Goal: Transaction & Acquisition: Purchase product/service

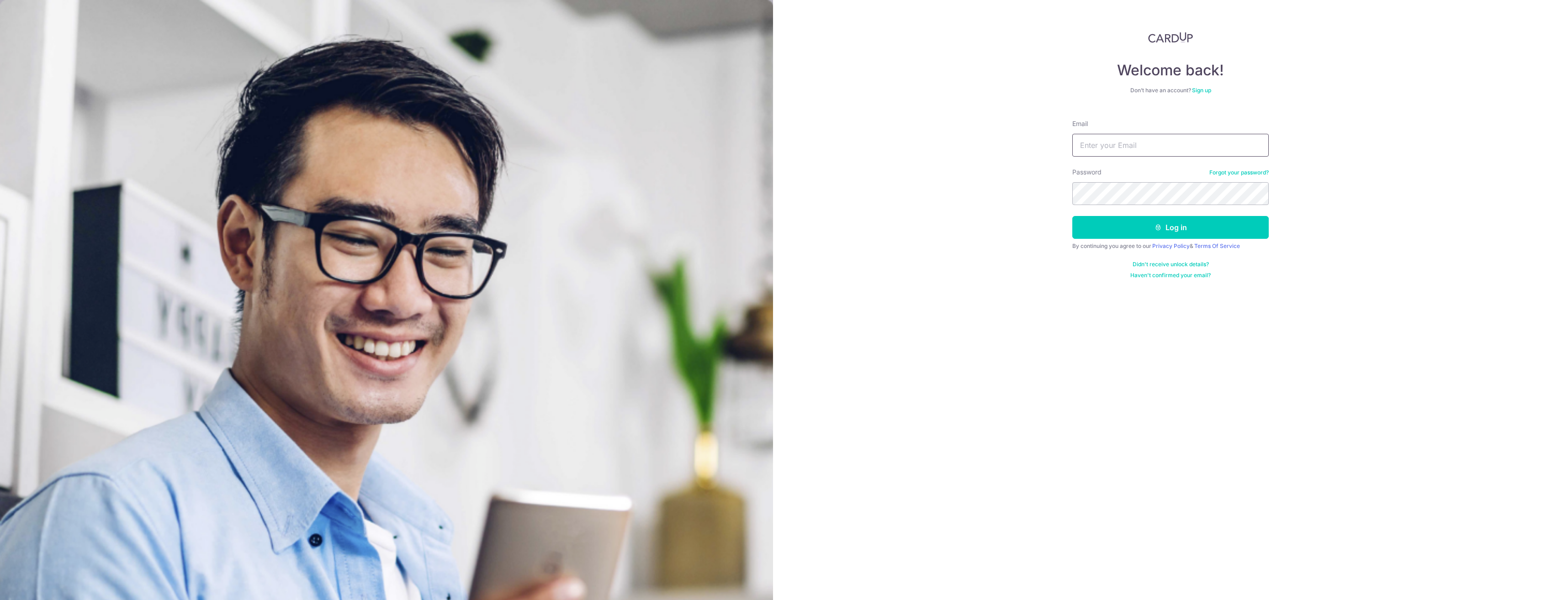
click at [1118, 145] on input "Email" at bounding box center [1170, 145] width 197 height 23
type input "numisteria@gmail.com"
click at [1072, 216] on button "Log in" at bounding box center [1170, 227] width 197 height 23
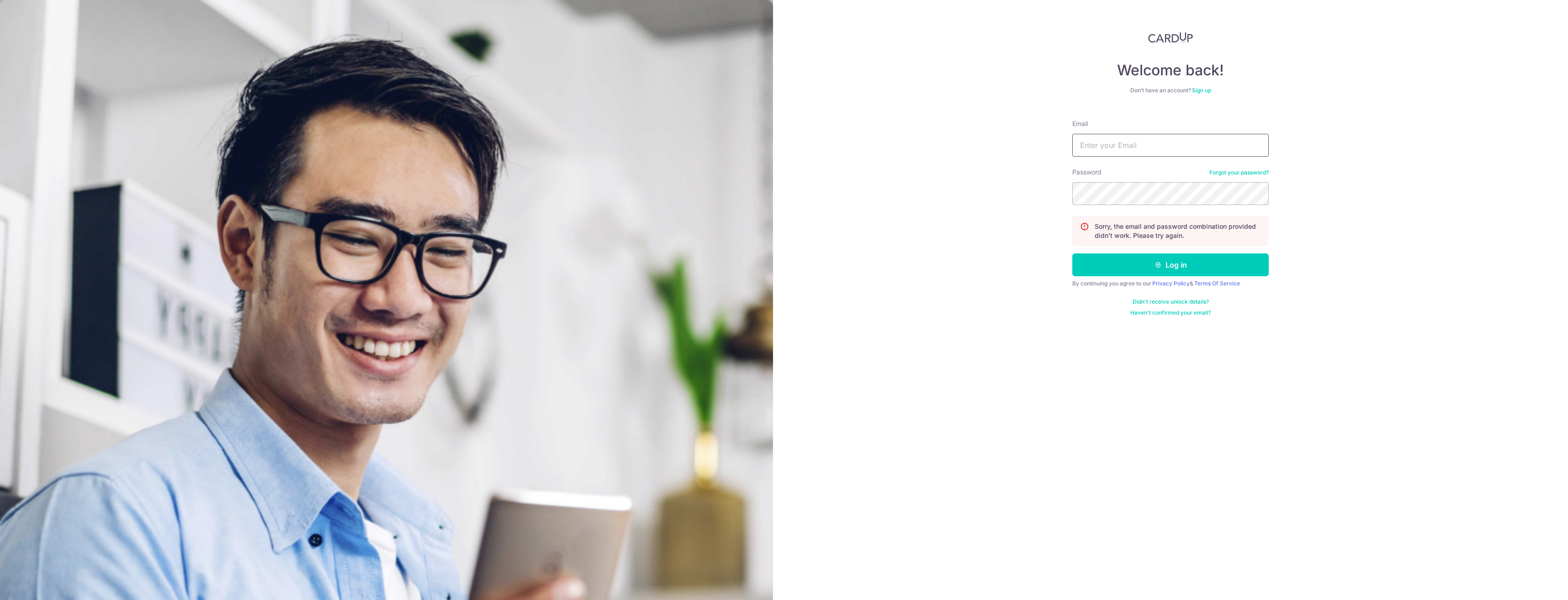
click at [1150, 150] on input "Email" at bounding box center [1170, 145] width 197 height 23
click at [1083, 144] on input "Email" at bounding box center [1170, 145] width 197 height 23
type input "[EMAIL_ADDRESS][DOMAIN_NAME]"
click at [1072, 253] on button "Log in" at bounding box center [1170, 264] width 197 height 23
click at [1110, 140] on input "Email" at bounding box center [1170, 145] width 197 height 23
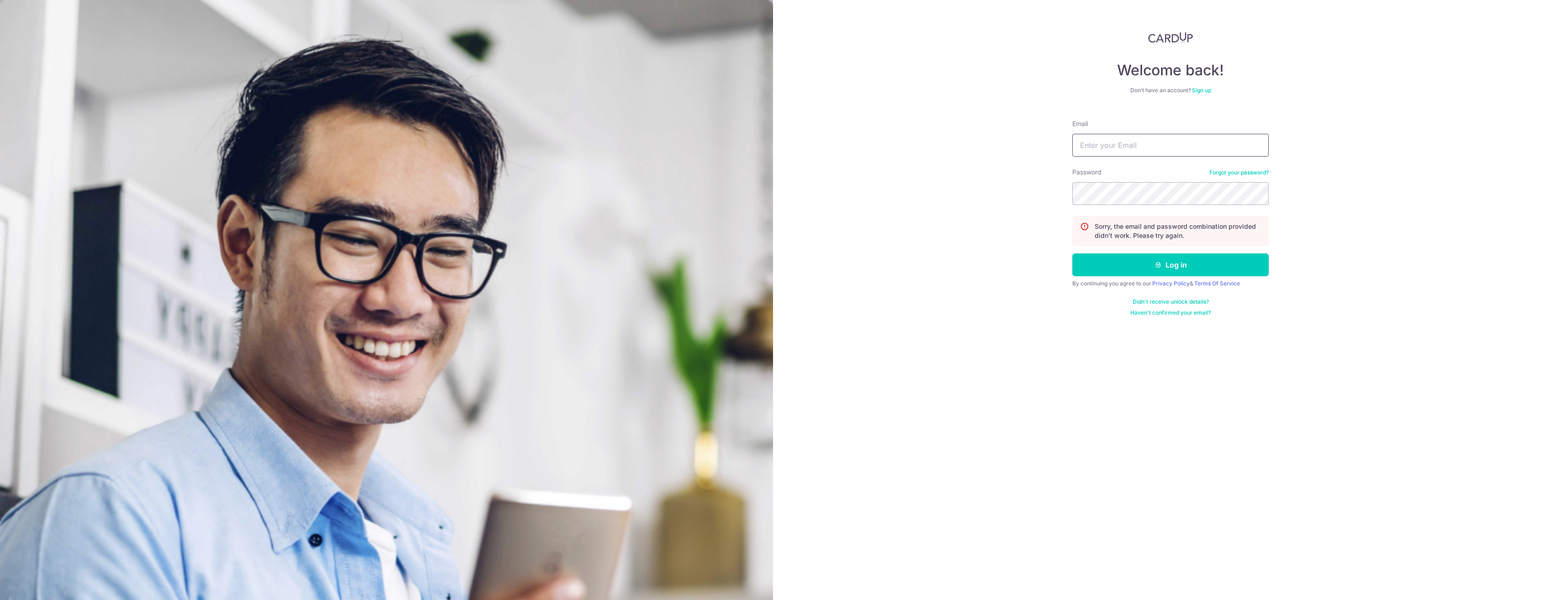
type input "[EMAIL_ADDRESS][DOMAIN_NAME]"
click at [1072, 253] on button "Log in" at bounding box center [1170, 264] width 197 height 23
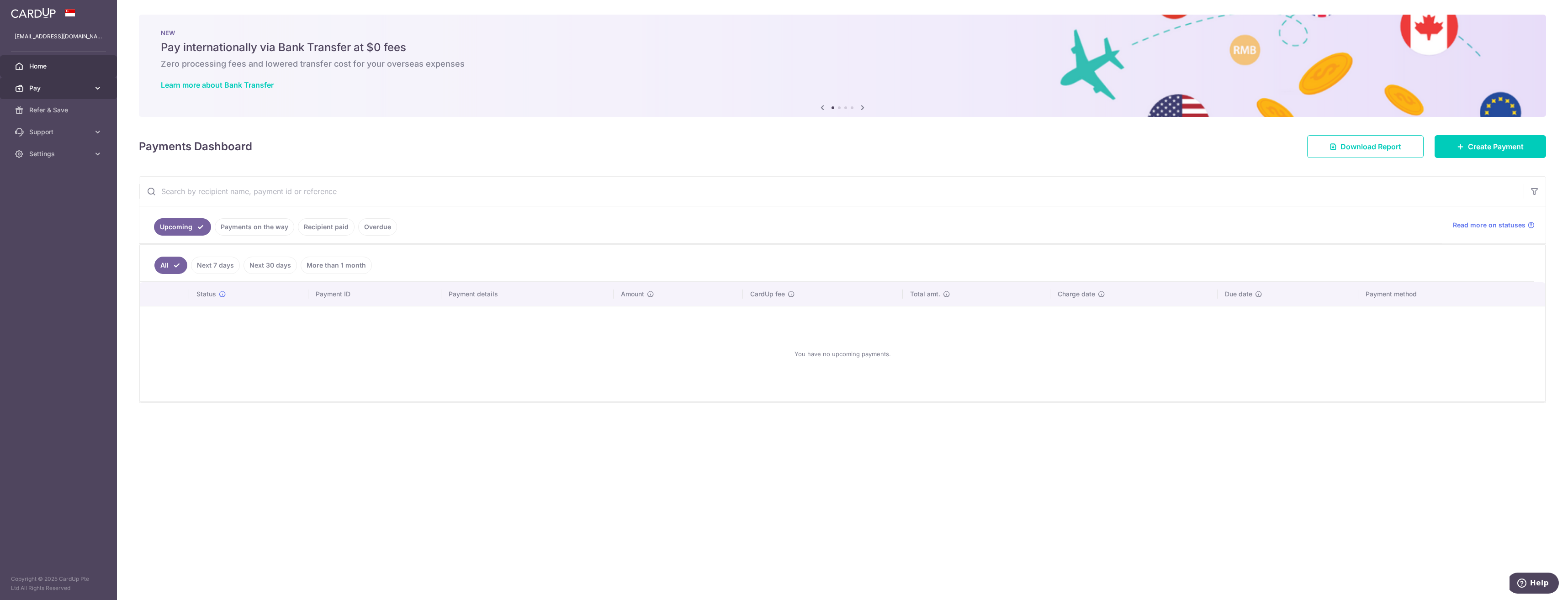
click at [62, 88] on body "reynard.lim.is.a.prop@gmail.com Home Pay Payments Recipients Cards Refer & Save…" at bounding box center [784, 300] width 1568 height 600
click at [98, 84] on icon at bounding box center [98, 88] width 9 height 9
click at [53, 106] on span "Payments" at bounding box center [59, 110] width 60 height 9
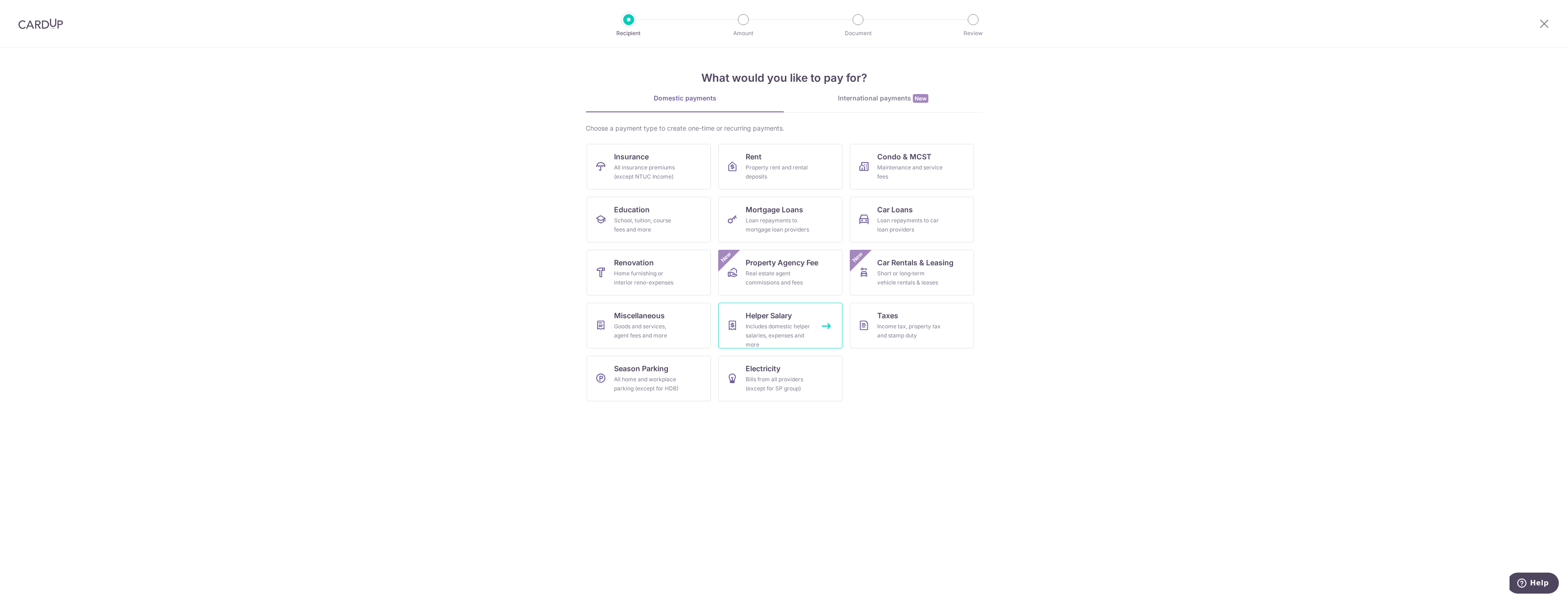
click at [800, 322] on div "Includes domestic helper salaries, expenses and more" at bounding box center [779, 335] width 66 height 27
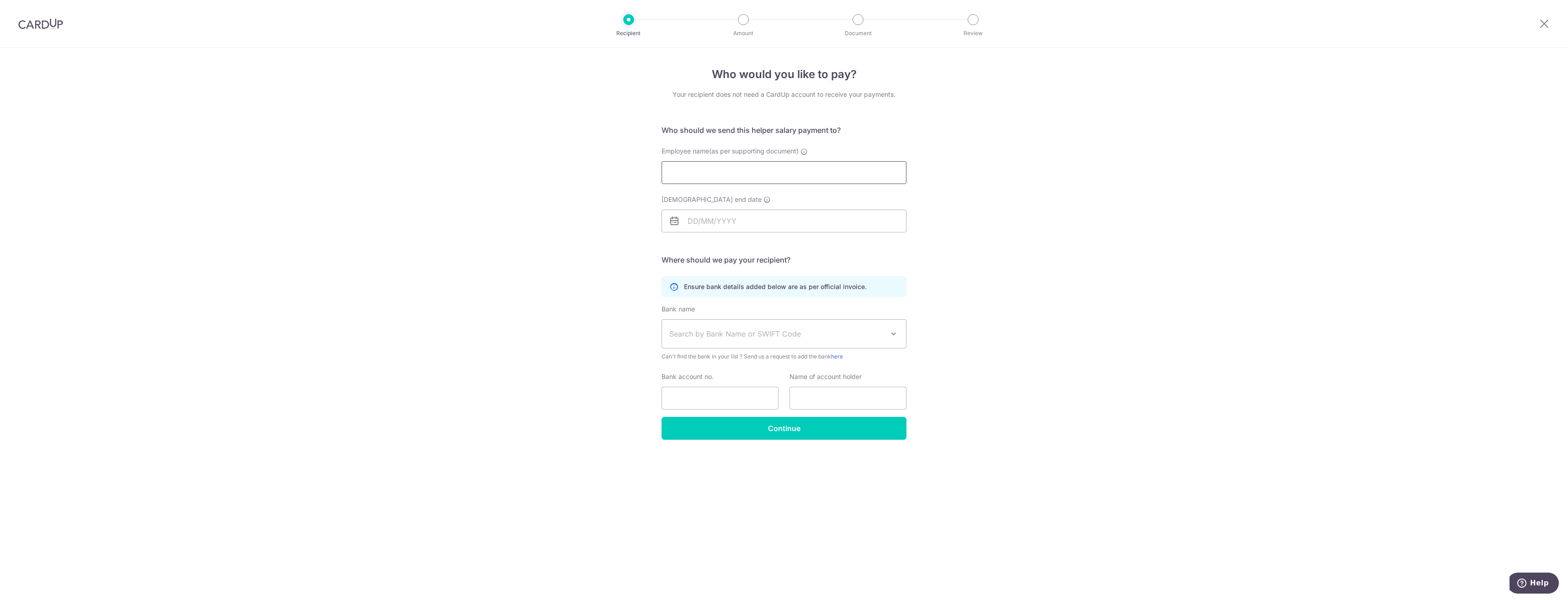
click at [695, 174] on input "Employee name(as per supporting document)" at bounding box center [784, 172] width 245 height 23
type input "Wong Lok Jon"
click at [706, 218] on input "Employment contract end date" at bounding box center [784, 220] width 245 height 23
click at [679, 244] on div "Prev Next Oct Nov Dec 2025 2026 2027 2028 2029 2030 2031 2032 2033 2034 2035" at bounding box center [735, 245] width 145 height 22
click at [724, 244] on select "Oct Nov Dec" at bounding box center [713, 245] width 24 height 7
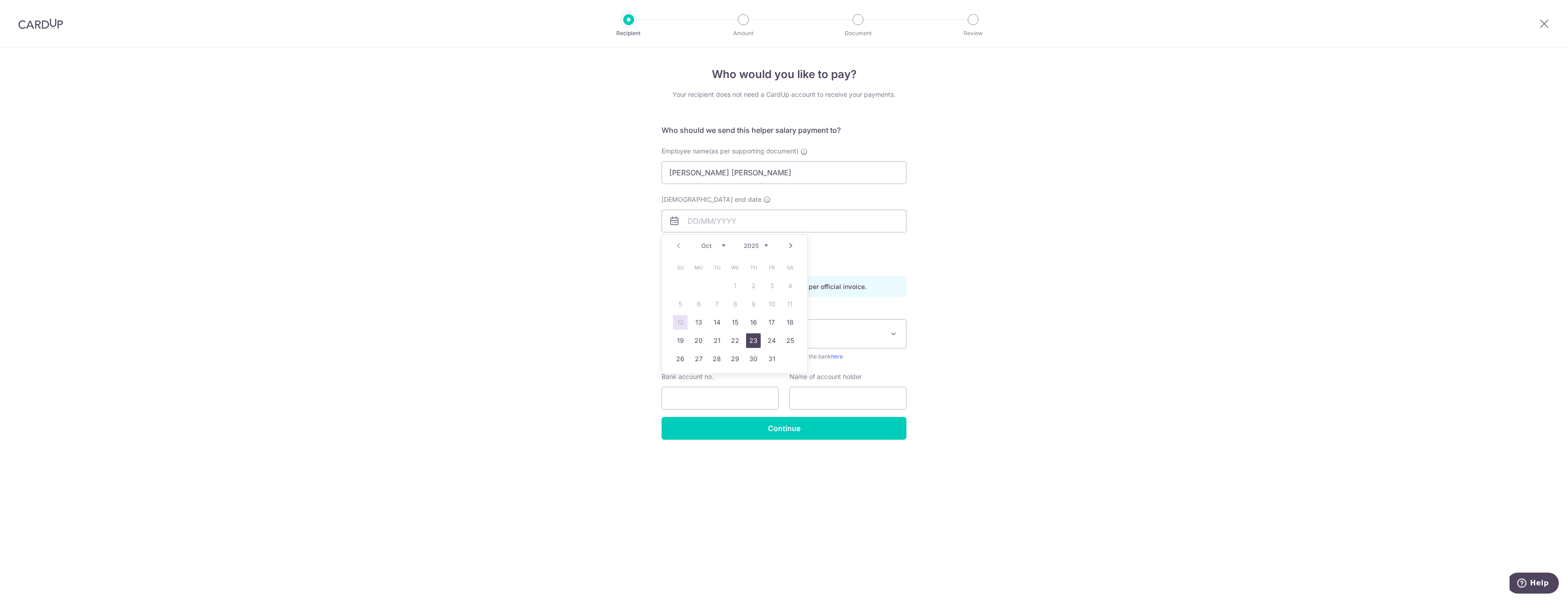
click at [757, 340] on link "23" at bounding box center [753, 341] width 15 height 15
type input "[DATE]"
click at [1010, 284] on div "Who would you like to pay? Your recipient does not need a CardUp account to rec…" at bounding box center [784, 324] width 1568 height 552
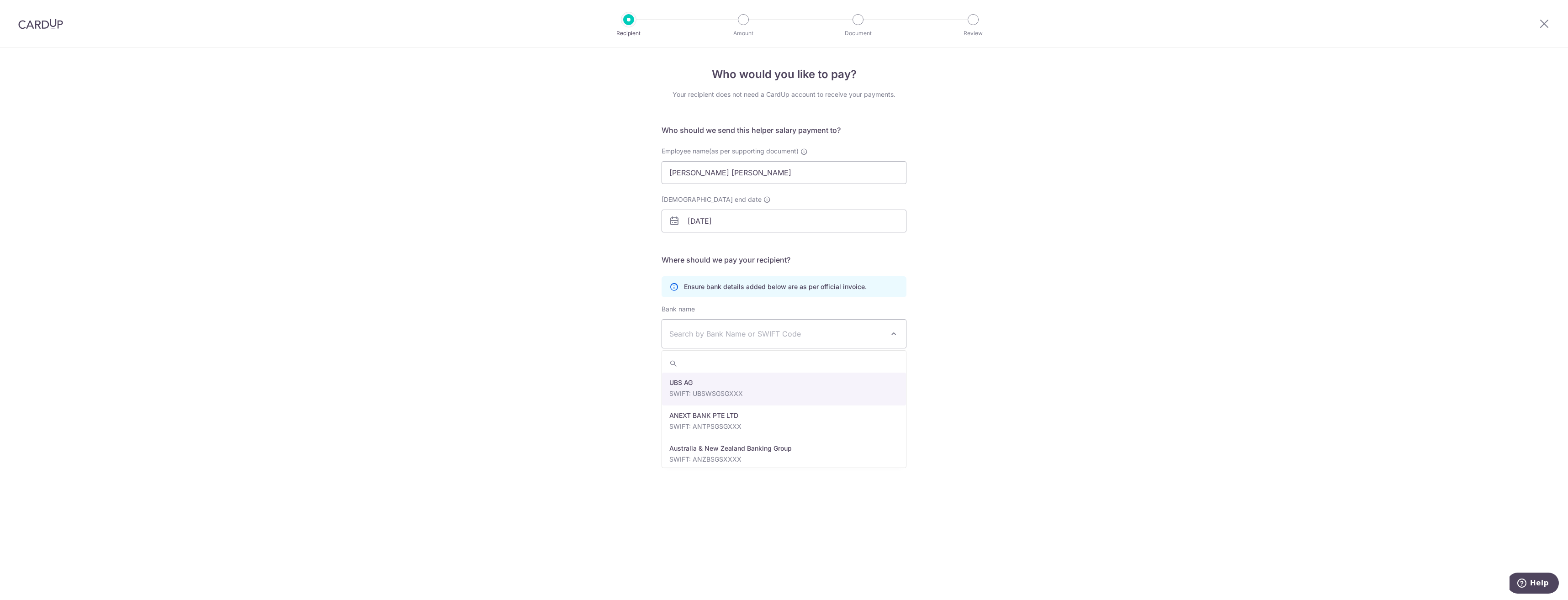
click at [789, 341] on span "Search by Bank Name or SWIFT Code" at bounding box center [784, 334] width 244 height 28
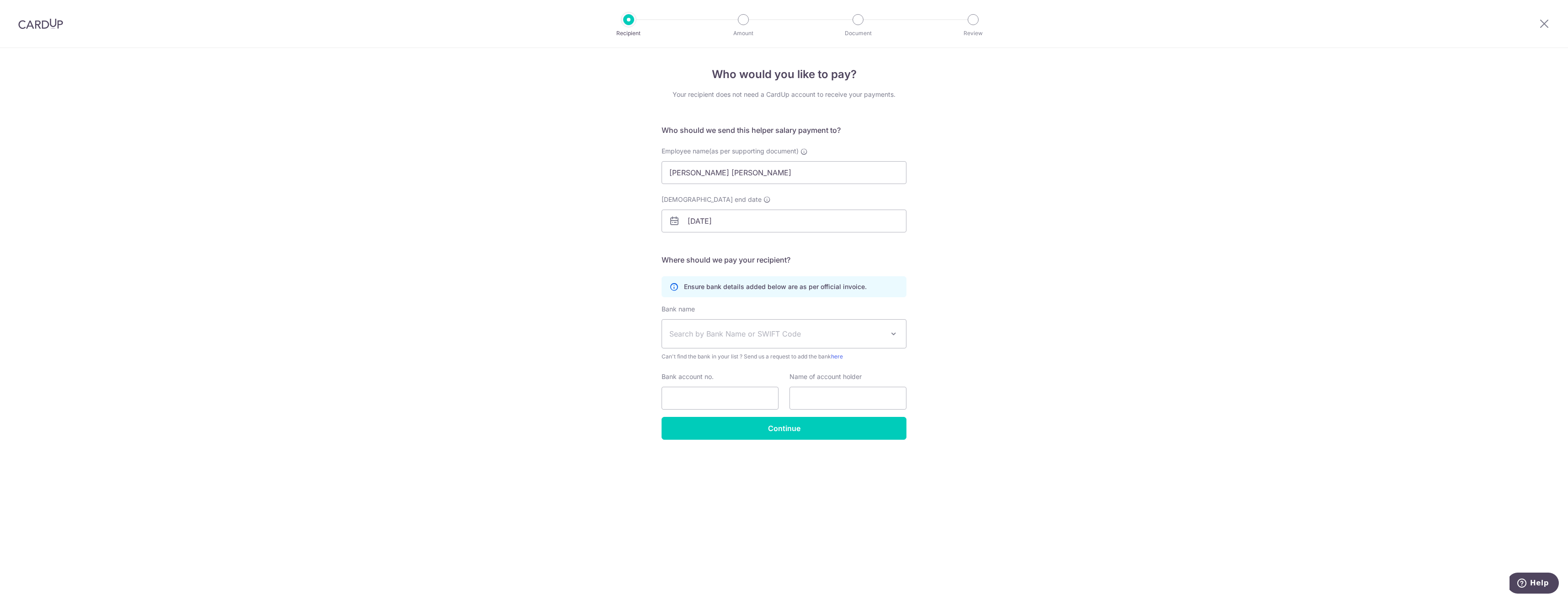
click at [974, 298] on div "Who would you like to pay? Your recipient does not need a CardUp account to rec…" at bounding box center [784, 324] width 1568 height 552
click at [844, 332] on span "Search by Bank Name or SWIFT Code" at bounding box center [777, 334] width 215 height 11
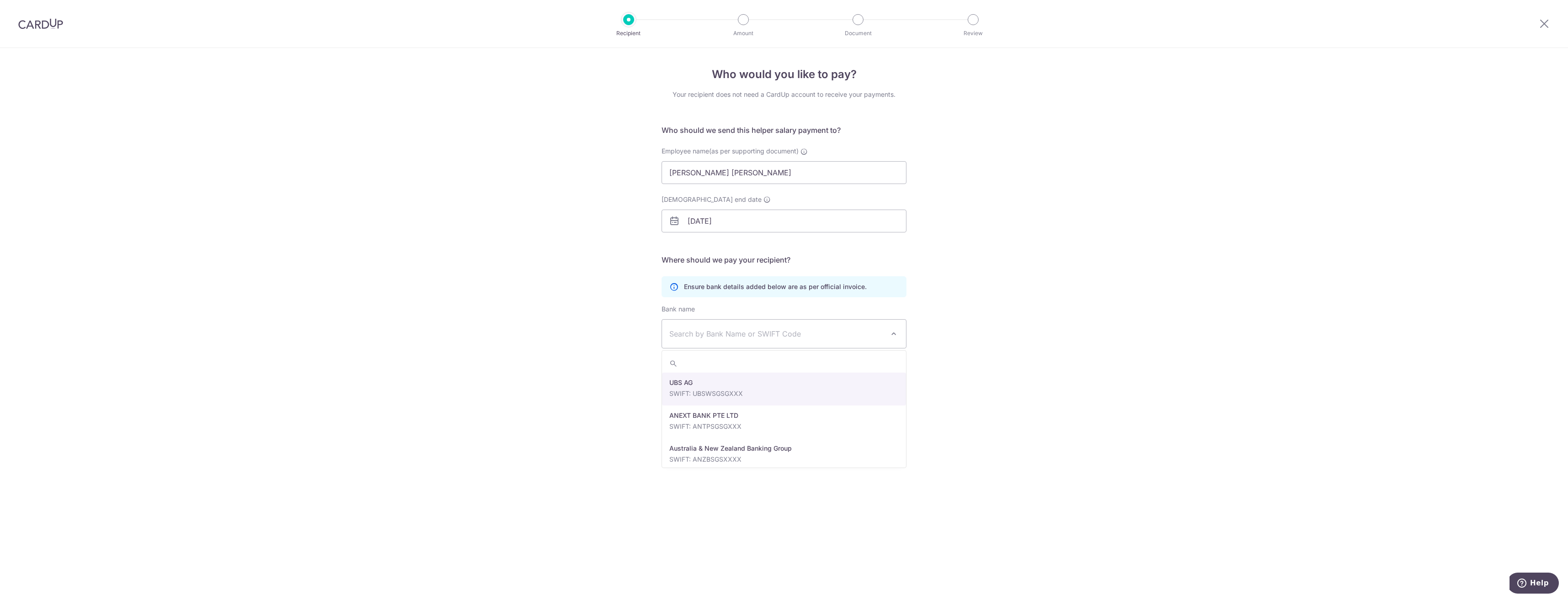
click at [744, 287] on p "Ensure bank details added below are as per official invoice." at bounding box center [775, 286] width 183 height 9
click at [750, 334] on span "Search by Bank Name or SWIFT Code" at bounding box center [777, 334] width 215 height 11
type input "oversea"
select select "12"
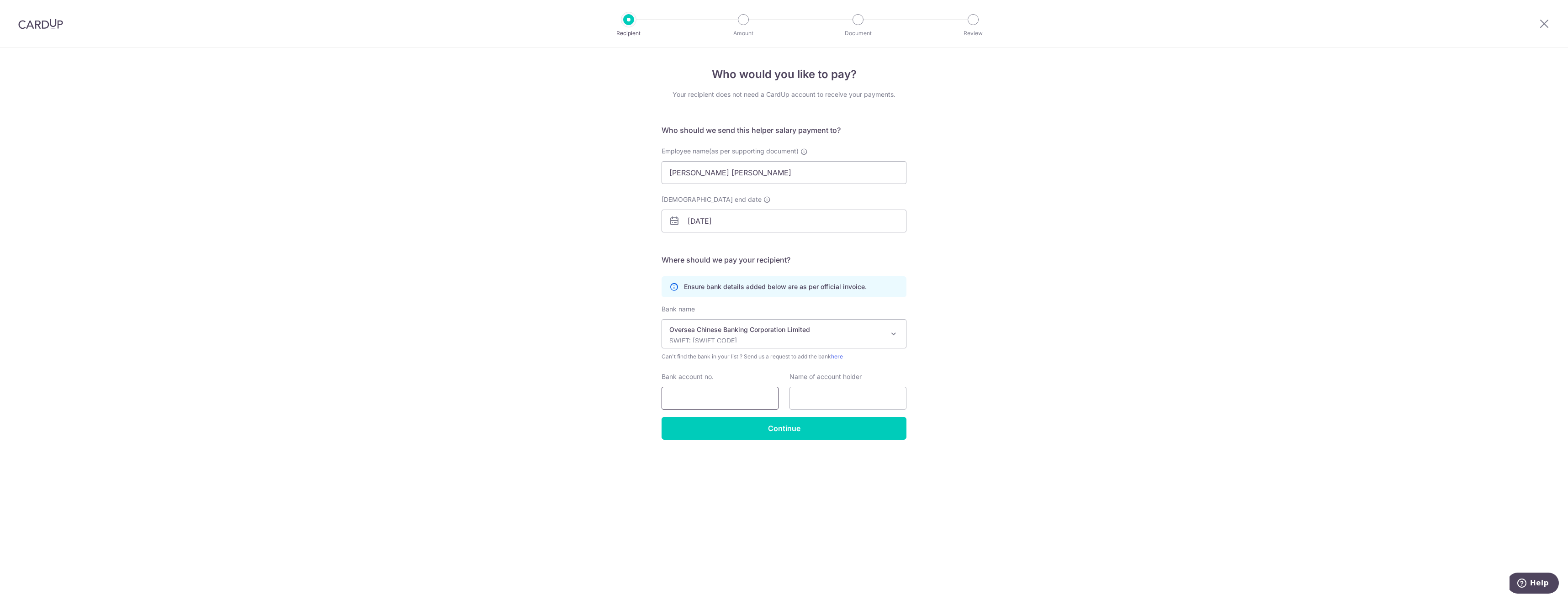
click at [699, 402] on input "Bank account no." at bounding box center [720, 398] width 117 height 23
type input "643001712001"
click at [810, 400] on input "text" at bounding box center [847, 398] width 117 height 23
type input "E"
type input "Wong Lok Jon"
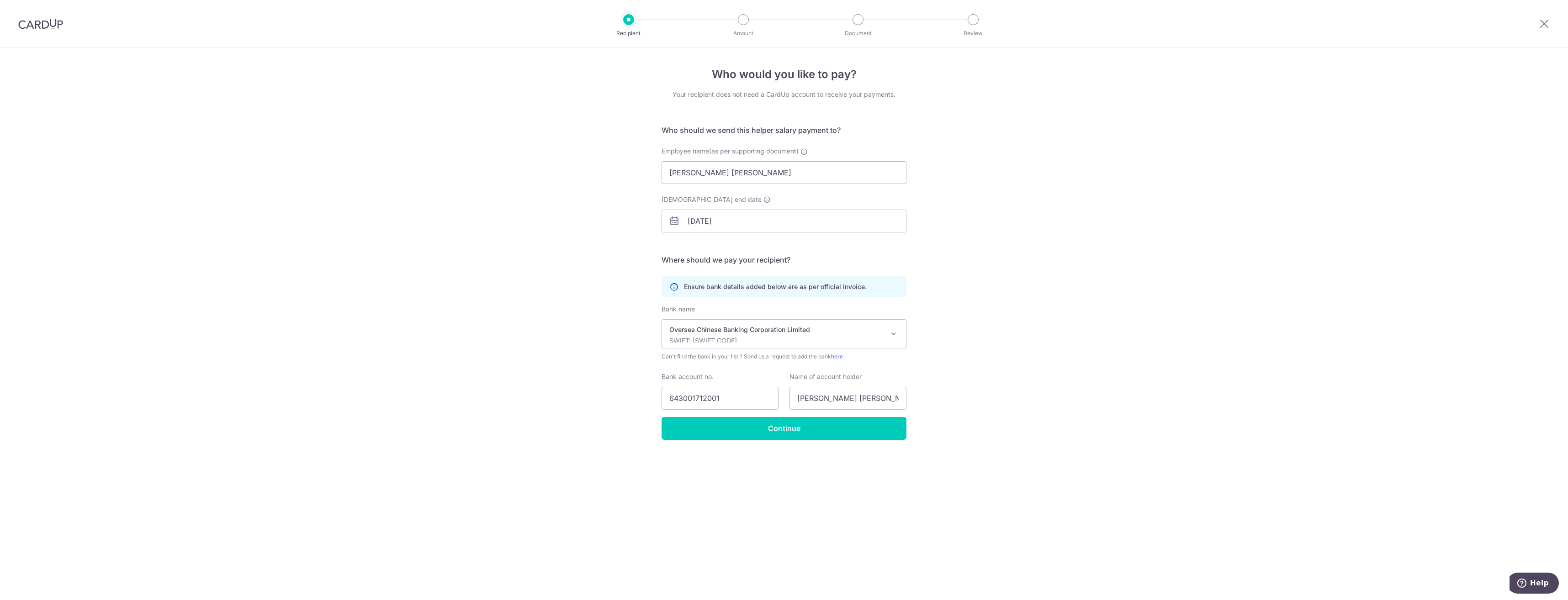
click at [951, 225] on div "Who would you like to pay? Your recipient does not need a CardUp account to rec…" at bounding box center [784, 324] width 1568 height 552
click at [785, 427] on input "Continue" at bounding box center [784, 428] width 245 height 23
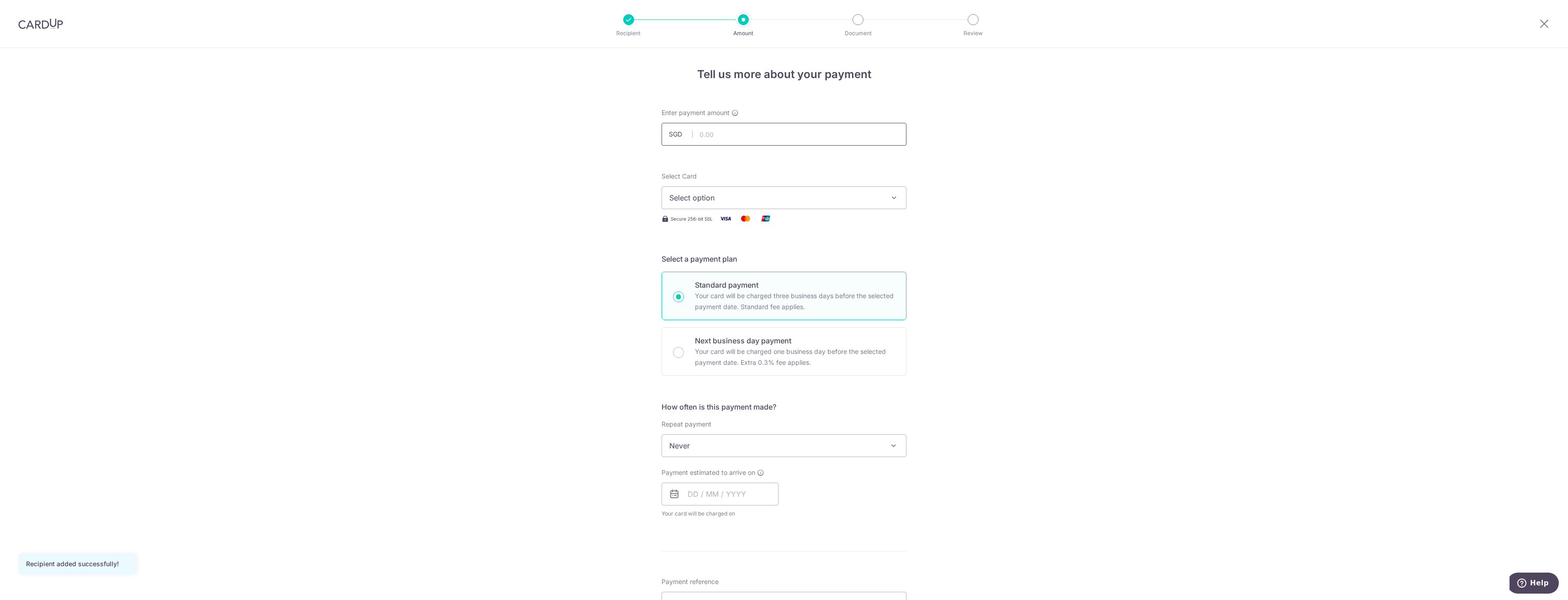
click at [759, 130] on input "text" at bounding box center [784, 134] width 245 height 23
click at [742, 134] on input "text" at bounding box center [784, 134] width 245 height 23
type input "5,400.00"
click at [703, 206] on button "Select option" at bounding box center [784, 197] width 245 height 23
click at [702, 287] on span "**** 3336" at bounding box center [709, 285] width 35 height 11
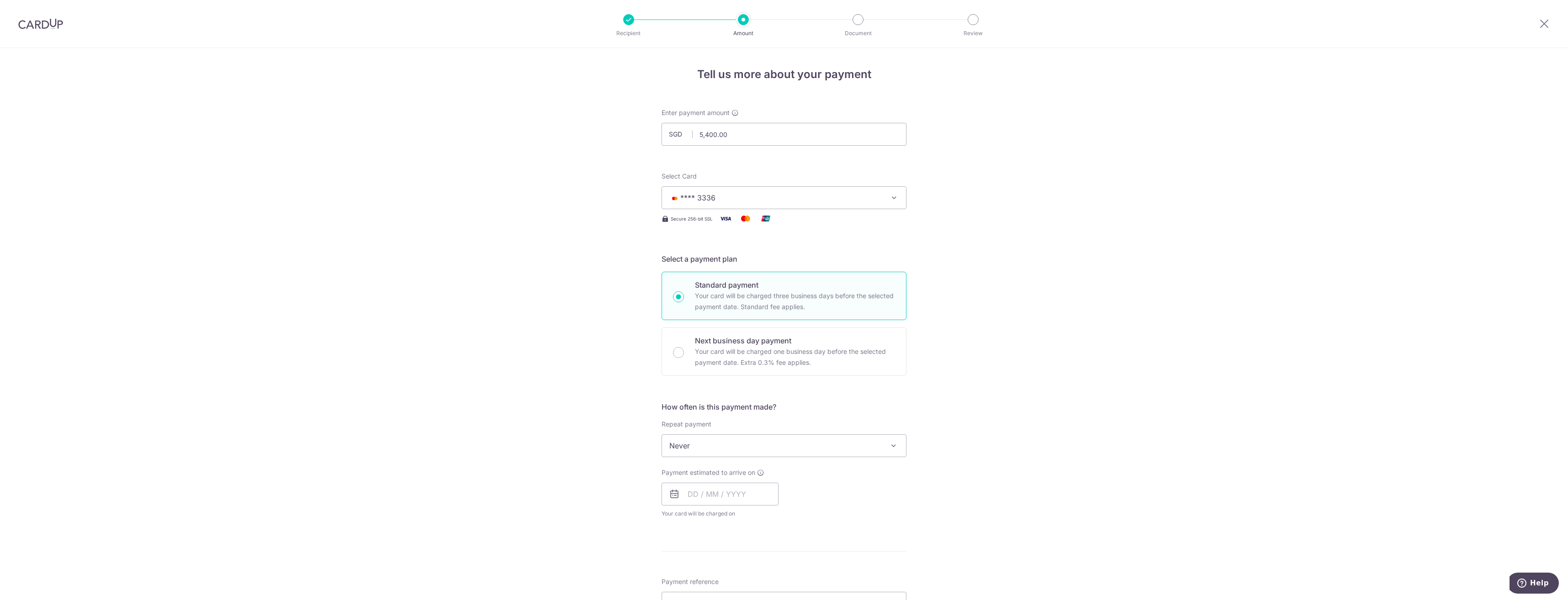
click at [991, 267] on div "Tell us more about your payment Enter payment amount SGD 5,400.00 5400.00 Recip…" at bounding box center [784, 461] width 1568 height 826
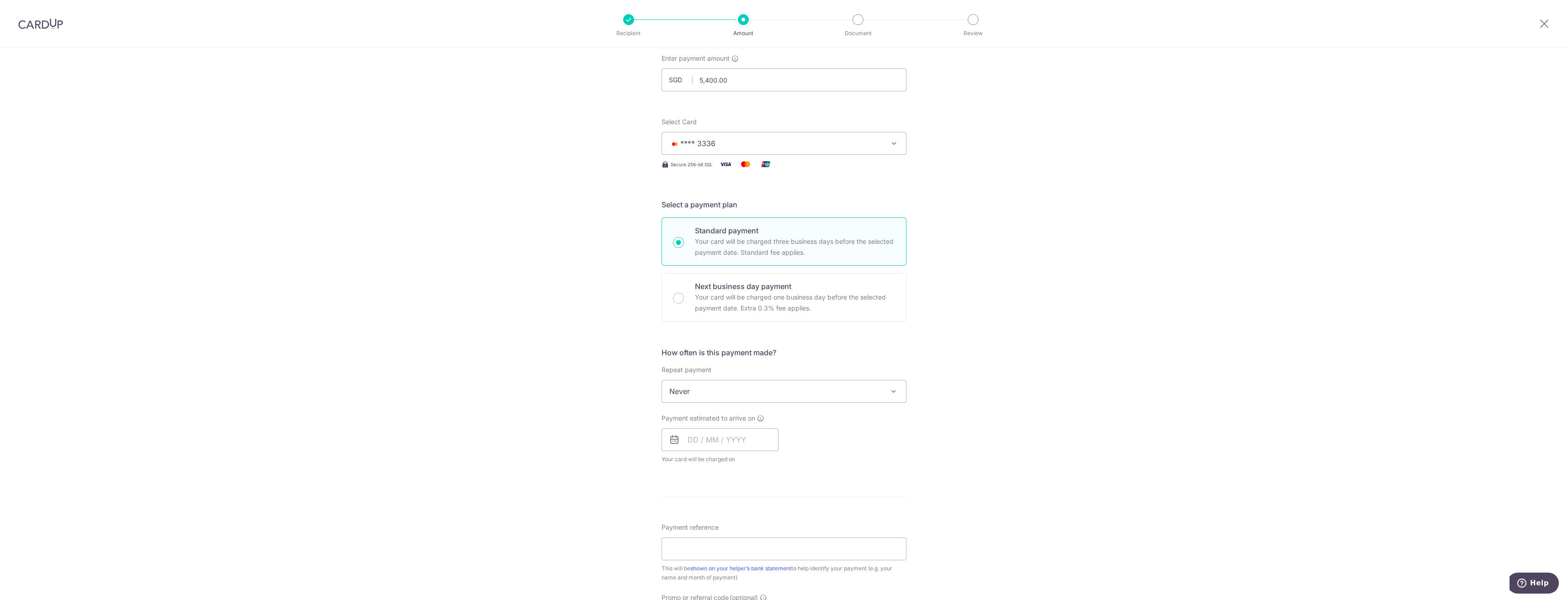
scroll to position [92, 0]
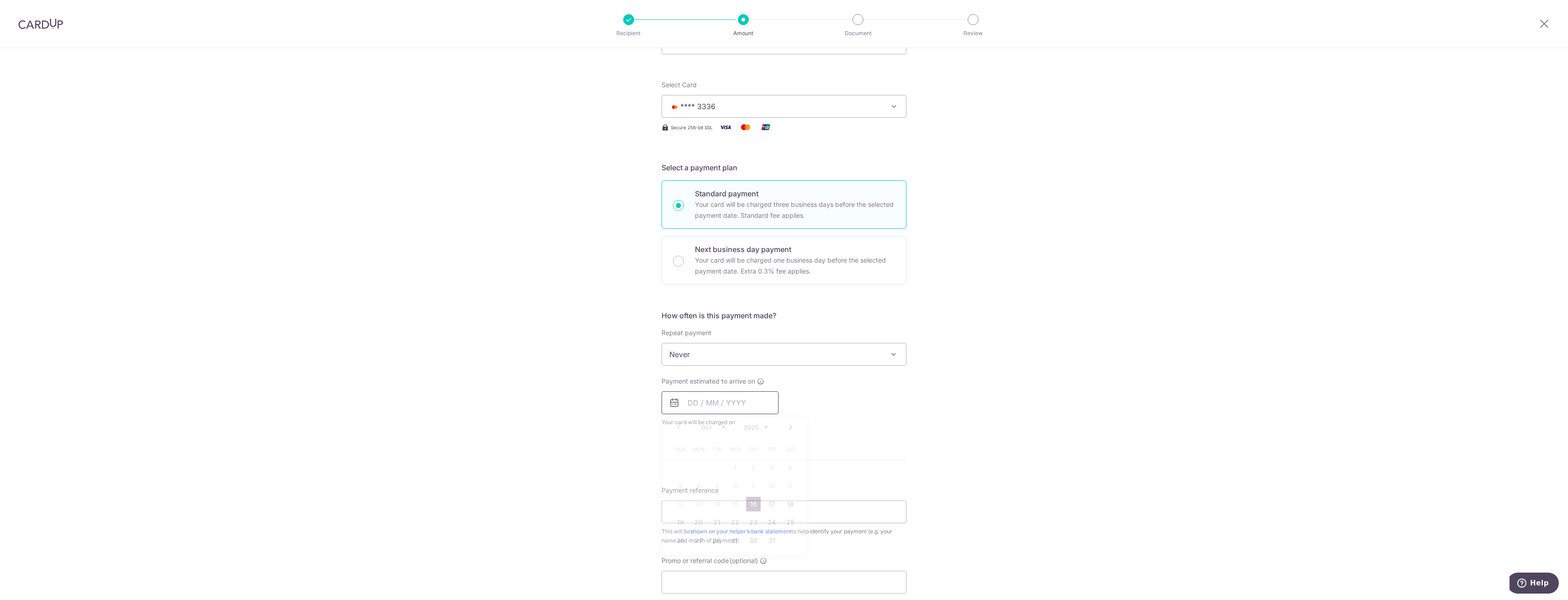
click at [691, 401] on input "text" at bounding box center [720, 402] width 117 height 23
click at [748, 524] on link "23" at bounding box center [753, 522] width 15 height 15
type input "23/10/2025"
click at [965, 424] on div "Tell us more about your payment Enter payment amount SGD 5,400.00 5400.00 Recip…" at bounding box center [784, 388] width 1568 height 863
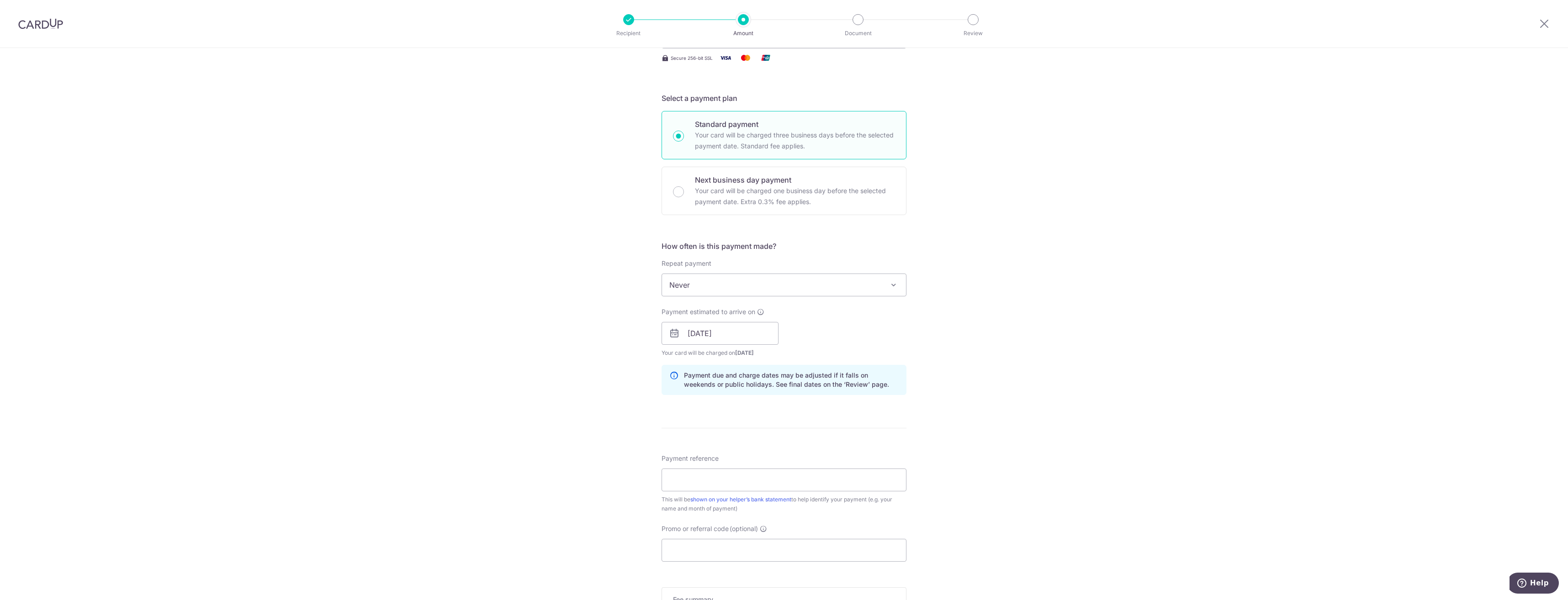
scroll to position [228, 0]
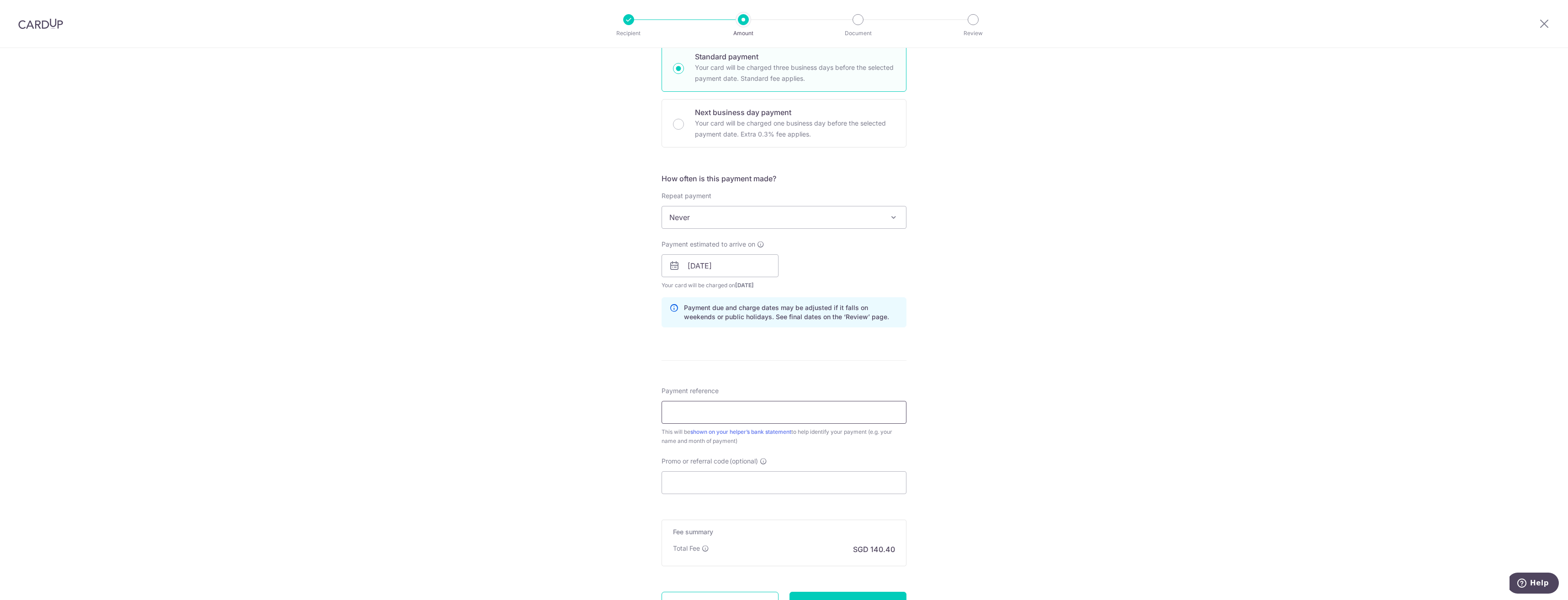
click at [725, 407] on input "Payment reference" at bounding box center [784, 412] width 245 height 23
type input "Confinement salary"
click at [719, 478] on input "Promo or referral code (optional)" at bounding box center [784, 482] width 245 height 23
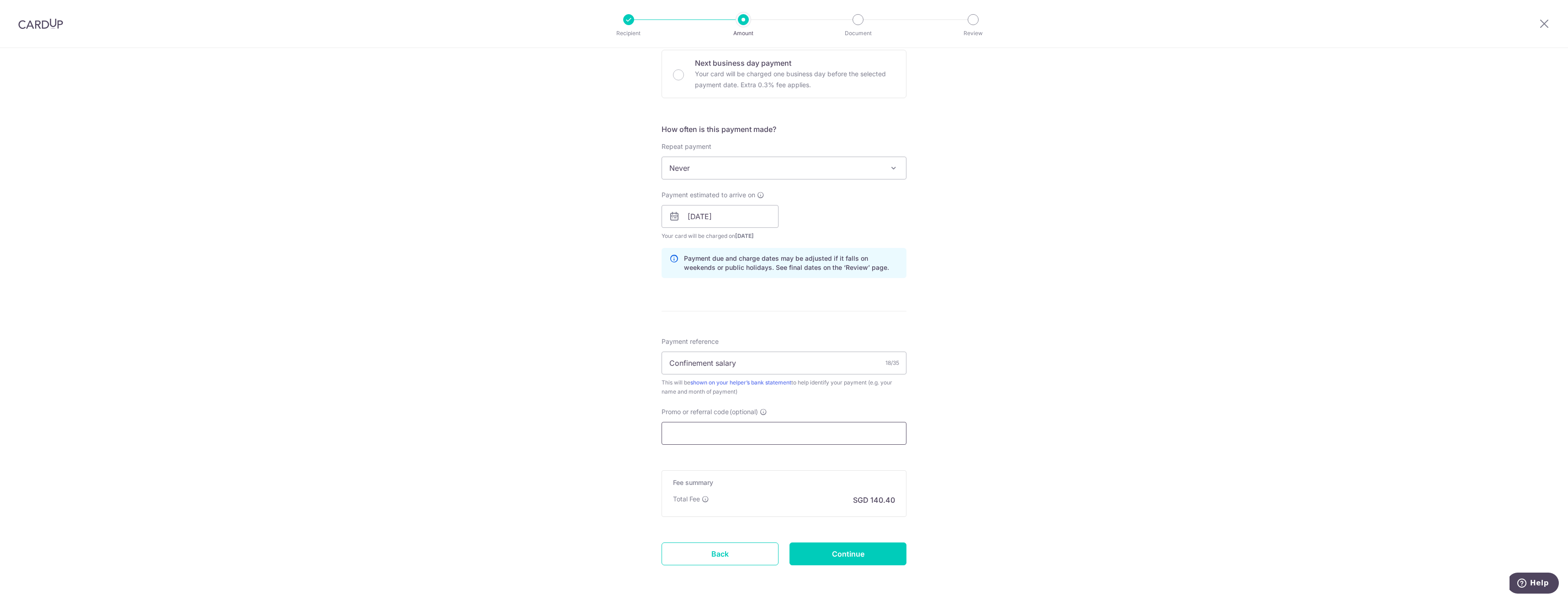
scroll to position [311, 0]
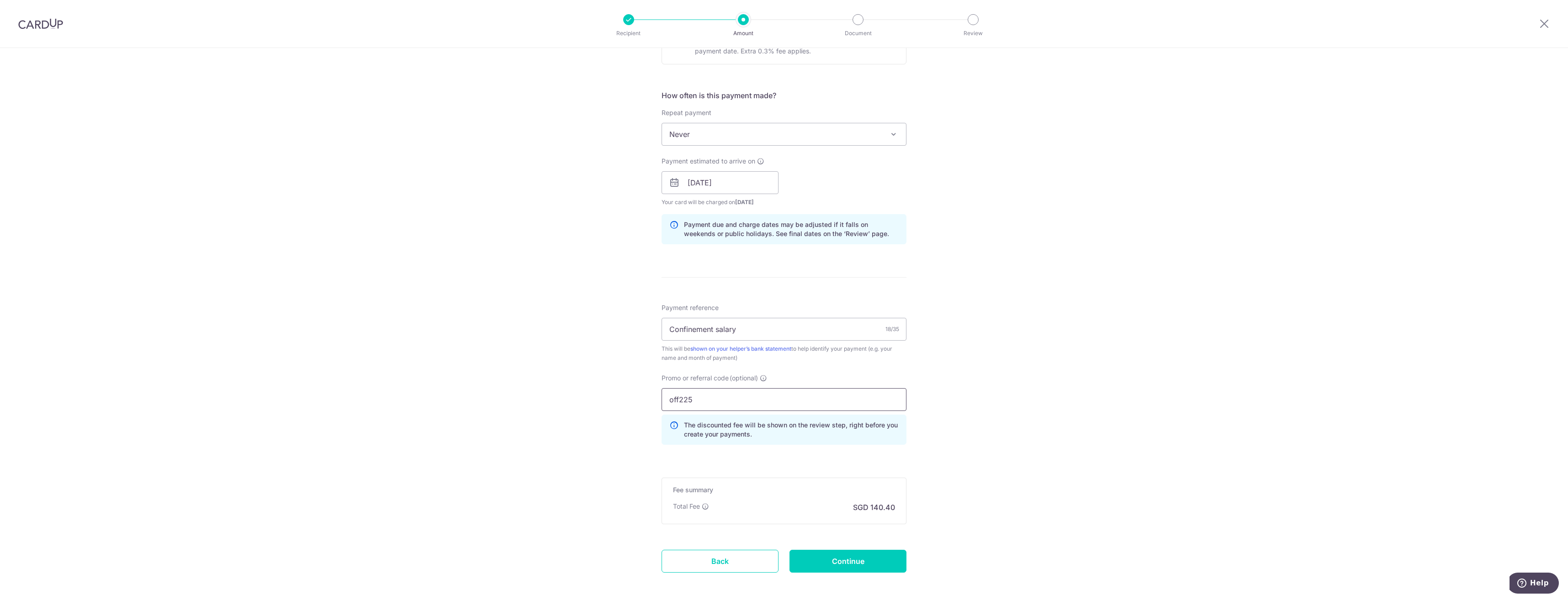
type input "off225"
click at [963, 386] on div "Tell us more about your payment Enter payment amount SGD 5,400.00 5400.00 Recip…" at bounding box center [784, 189] width 1568 height 905
click at [828, 558] on input "Continue" at bounding box center [847, 561] width 117 height 23
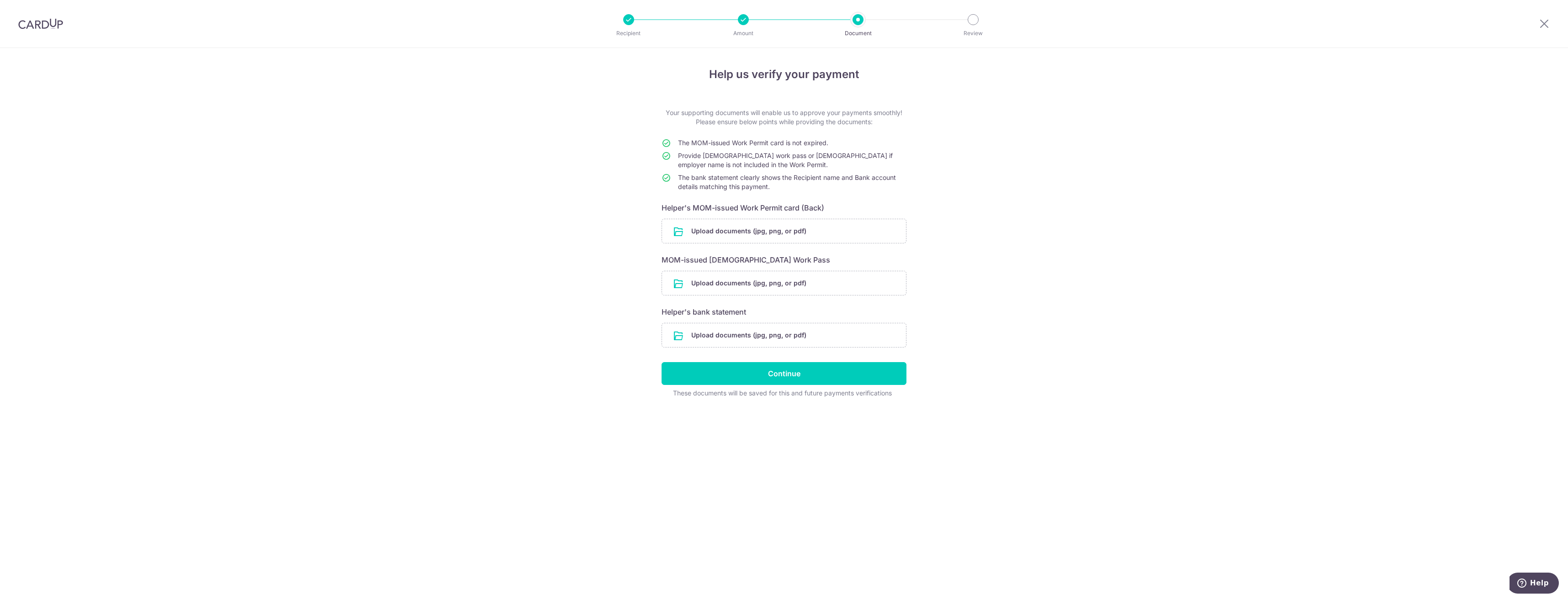
click at [663, 142] on icon at bounding box center [666, 143] width 9 height 9
drag, startPoint x: 704, startPoint y: 158, endPoint x: 810, endPoint y: 171, distance: 106.8
click at [810, 171] on td "Provide [DEMOGRAPHIC_DATA] work pass or [DEMOGRAPHIC_DATA] if employer name is …" at bounding box center [792, 162] width 228 height 22
click at [695, 232] on input "file" at bounding box center [784, 231] width 244 height 24
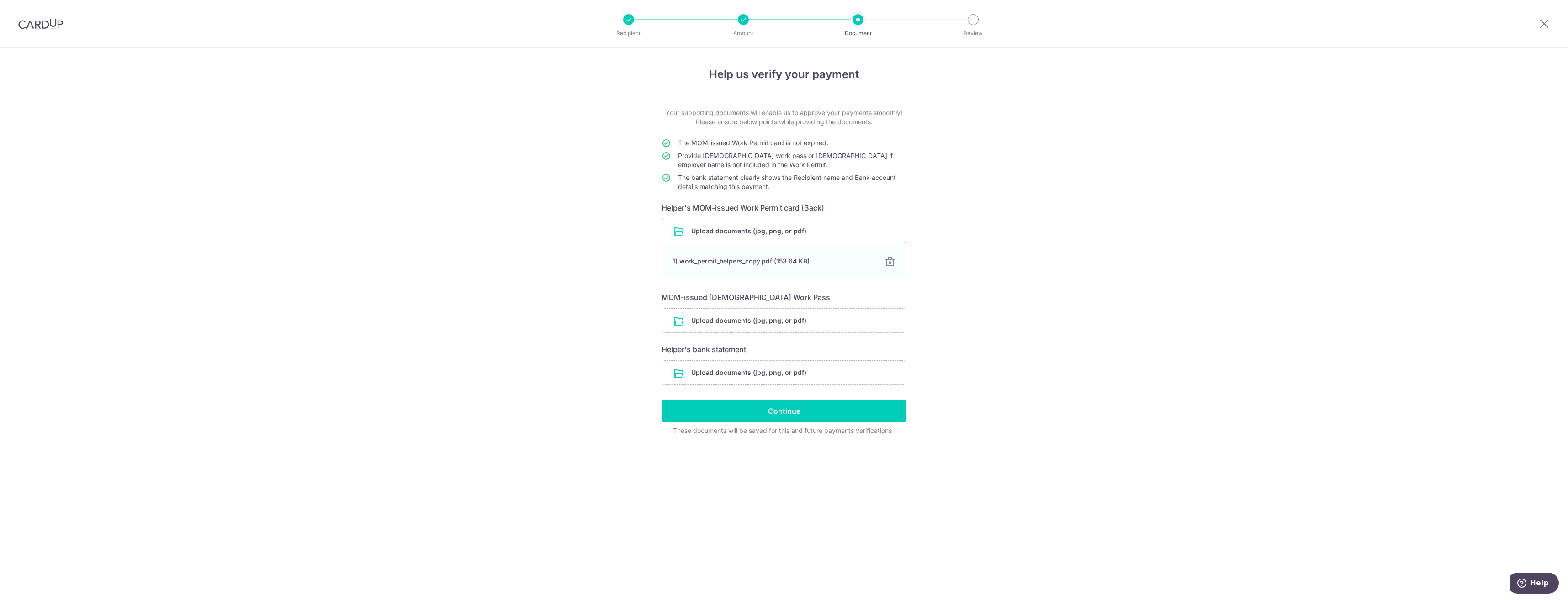
click at [1051, 313] on div "Help us verify your payment Your supporting documents will enable us to approve…" at bounding box center [784, 324] width 1568 height 552
click at [673, 374] on input "file" at bounding box center [784, 372] width 244 height 24
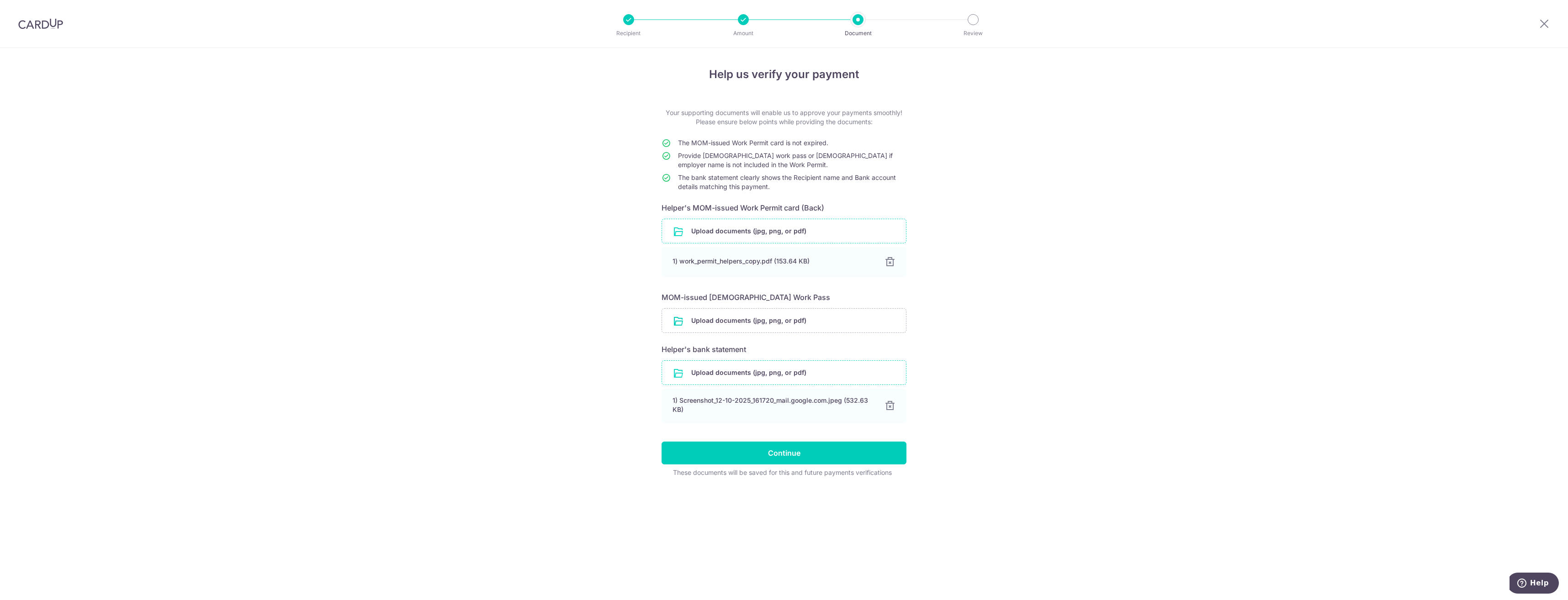
click at [588, 412] on div "Help us verify your payment Your supporting documents will enable us to approve…" at bounding box center [784, 324] width 1568 height 552
click at [792, 412] on div "1) Screenshot_12-10-2025_161720_mail.google.com.jpeg (532.63 KB)" at bounding box center [773, 405] width 200 height 18
click at [783, 405] on div "1) Screenshot_12-10-2025_161720_mail.google.com.jpeg (532.63 KB)" at bounding box center [773, 405] width 200 height 18
drag, startPoint x: 783, startPoint y: 405, endPoint x: 936, endPoint y: 383, distance: 154.6
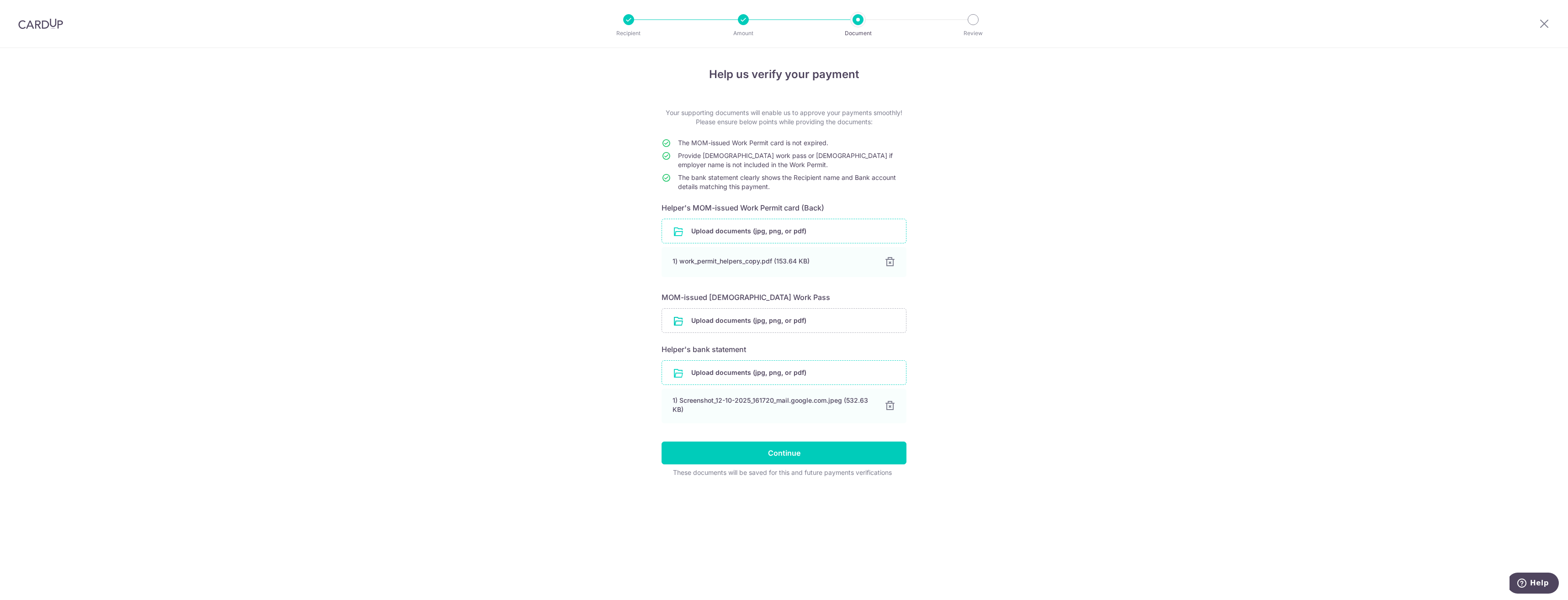
click at [936, 380] on div "Help us verify your payment Your supporting documents will enable us to approve…" at bounding box center [784, 324] width 1568 height 552
click at [691, 396] on div "1) Screenshot_12-10-2025_161720_mail.google.com.jpeg (532.63 KB) 100%" at bounding box center [784, 407] width 245 height 35
click at [783, 455] on input "Continue" at bounding box center [784, 452] width 245 height 23
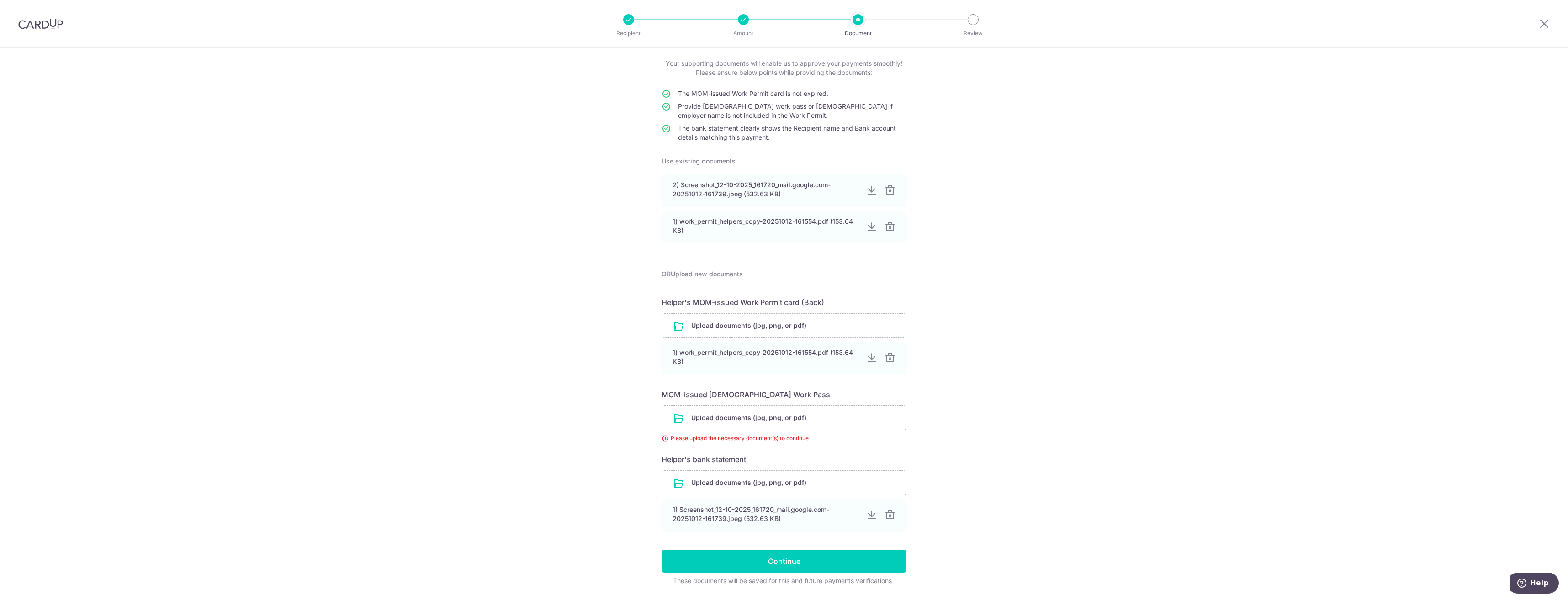
scroll to position [78, 0]
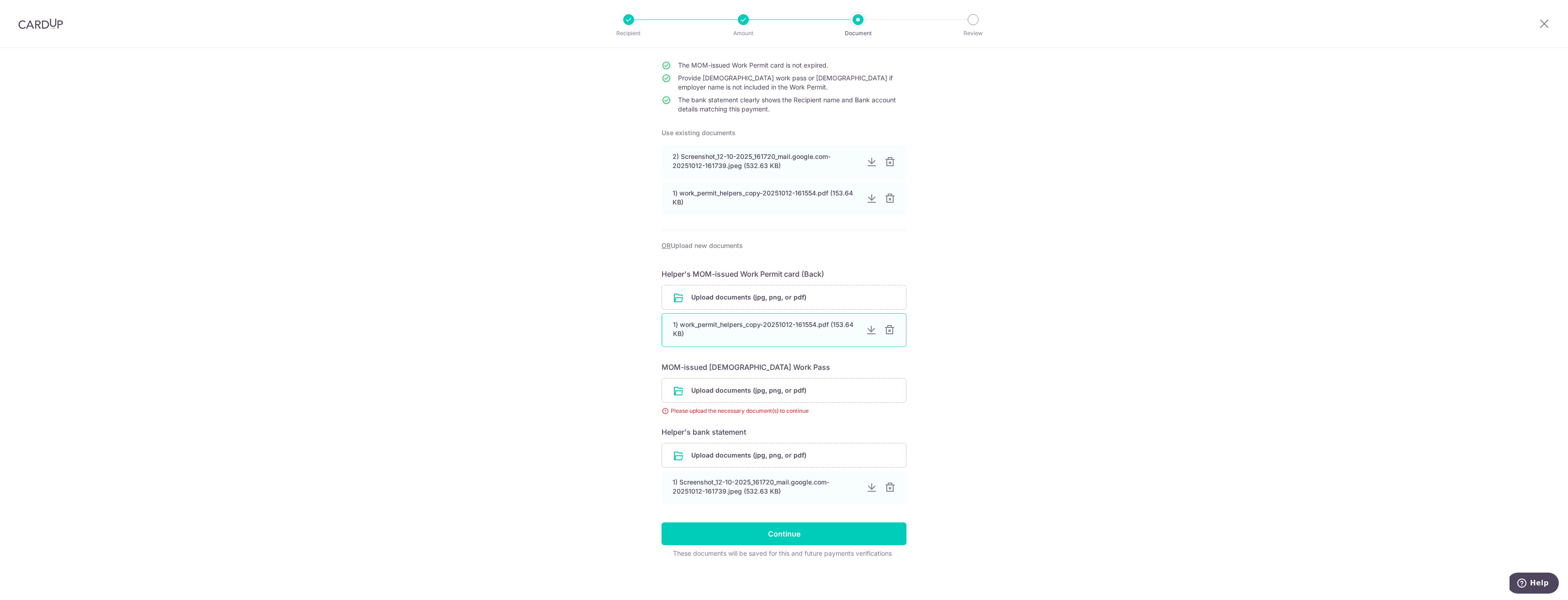
click at [733, 325] on div "1) work_permit_helpers_copy-20251012-161554.pdf (153.64 KB)" at bounding box center [766, 329] width 186 height 18
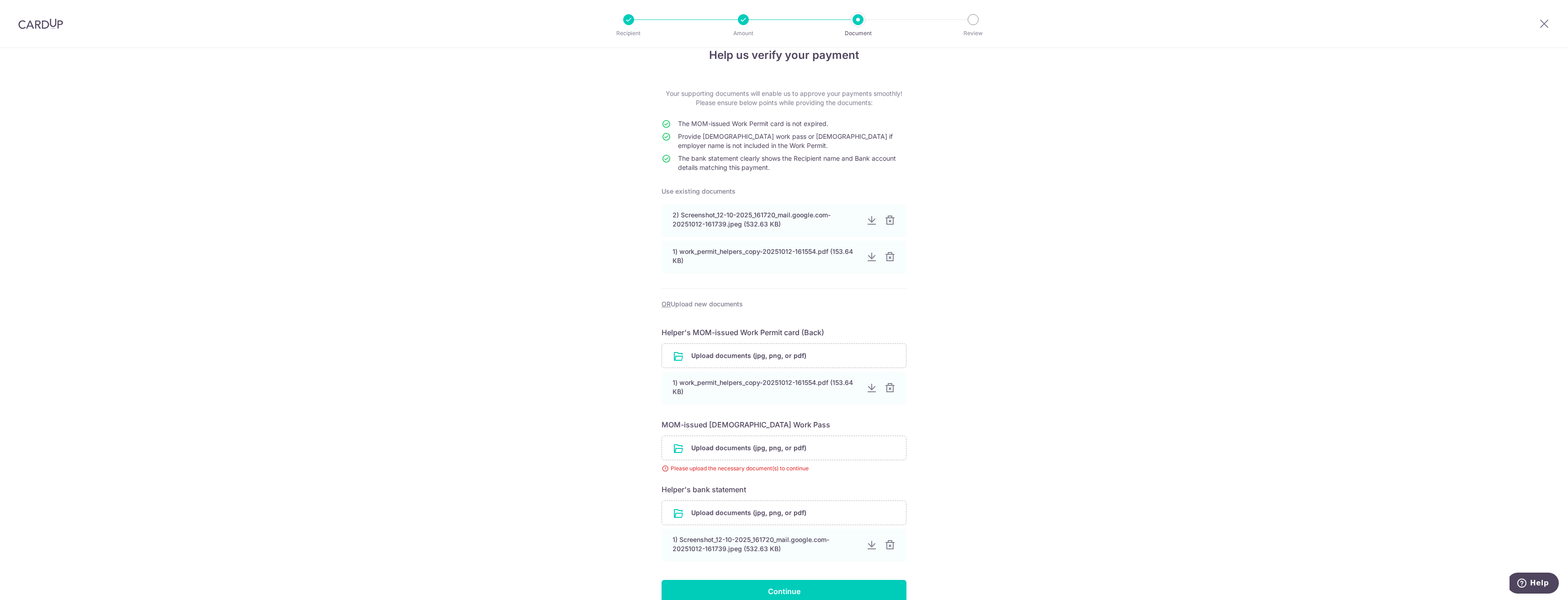
scroll to position [0, 0]
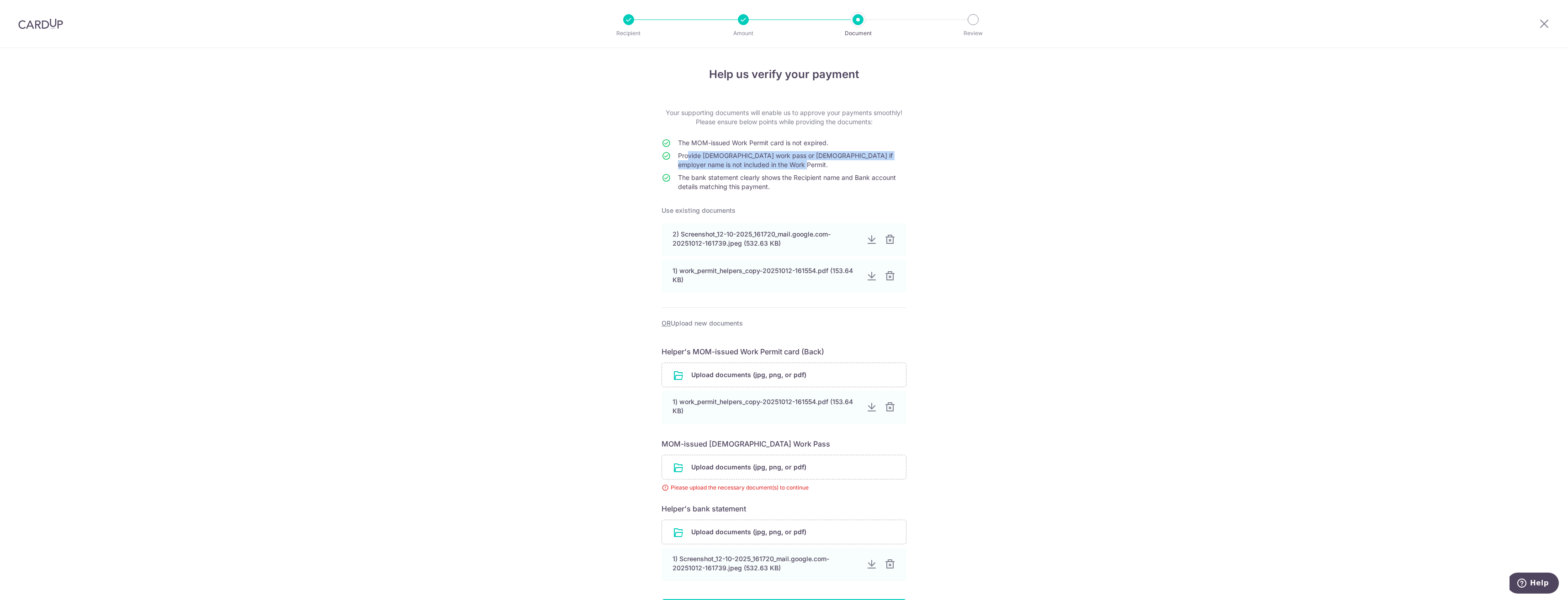
drag, startPoint x: 681, startPoint y: 157, endPoint x: 784, endPoint y: 168, distance: 103.6
click at [784, 168] on td "Provide Temporary work pass or employment contract if employer name is not incl…" at bounding box center [792, 162] width 228 height 22
click at [928, 347] on div "Help us verify your payment Your supporting documents will enable us to approve…" at bounding box center [784, 363] width 1568 height 629
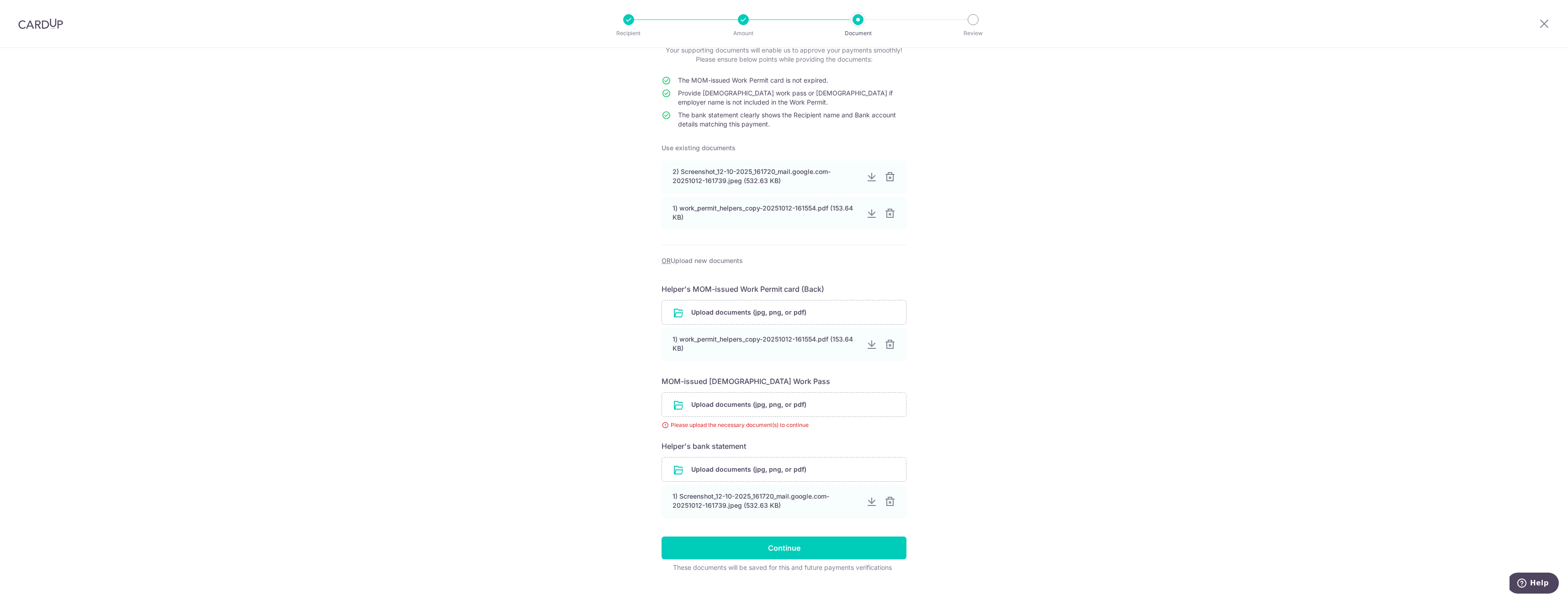
scroll to position [78, 0]
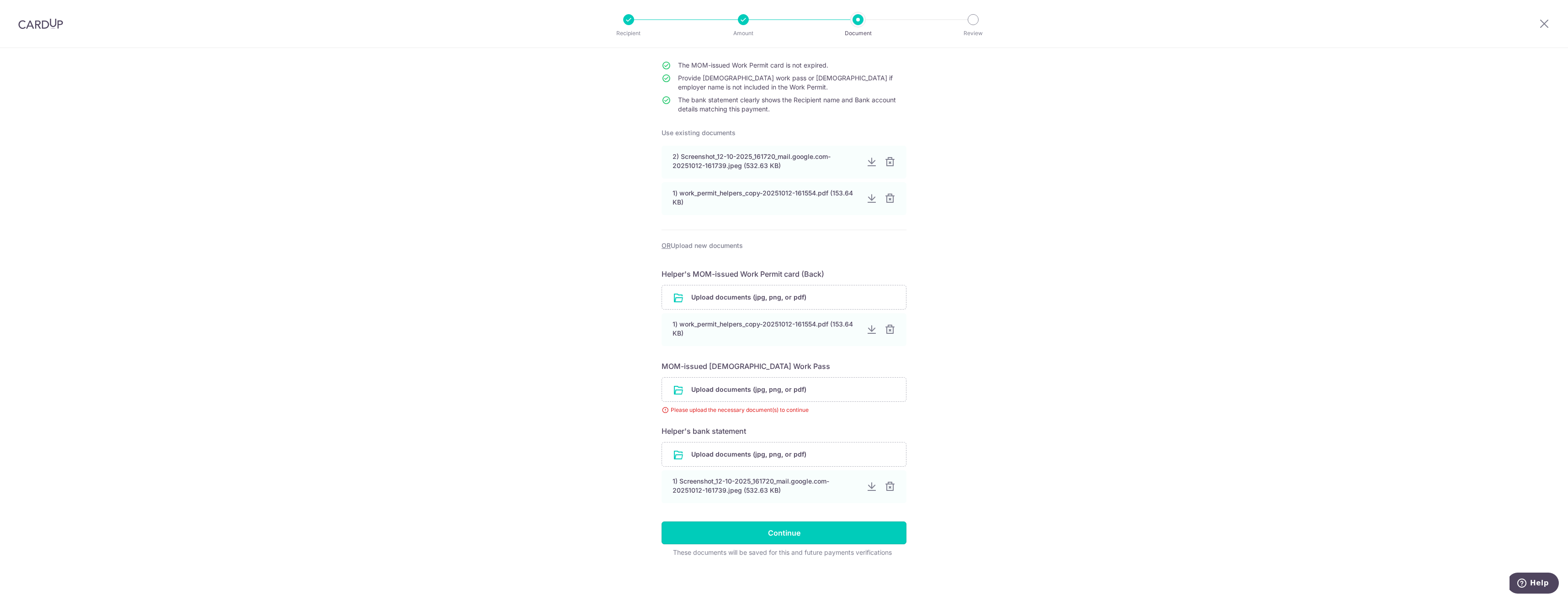
click at [793, 522] on input "Continue" at bounding box center [784, 532] width 245 height 23
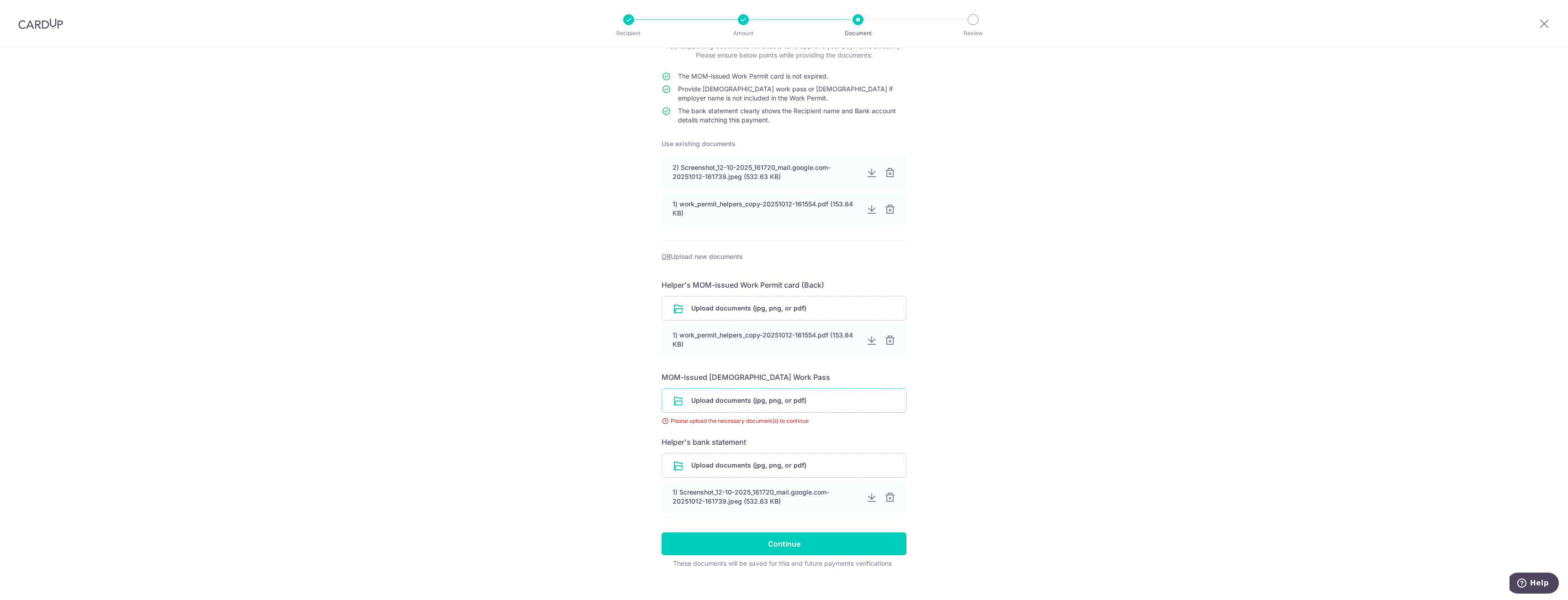
scroll to position [78, 0]
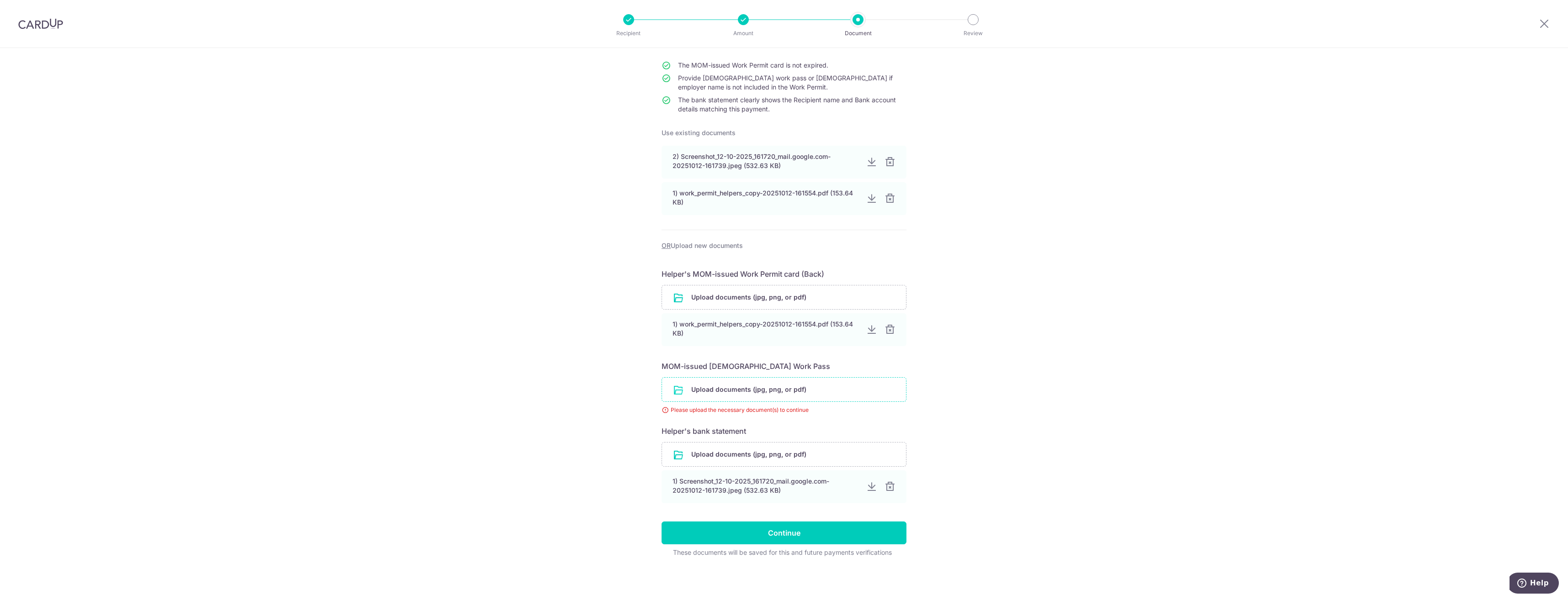
click at [731, 396] on input "file" at bounding box center [784, 389] width 244 height 24
click at [741, 391] on input "file" at bounding box center [784, 389] width 244 height 24
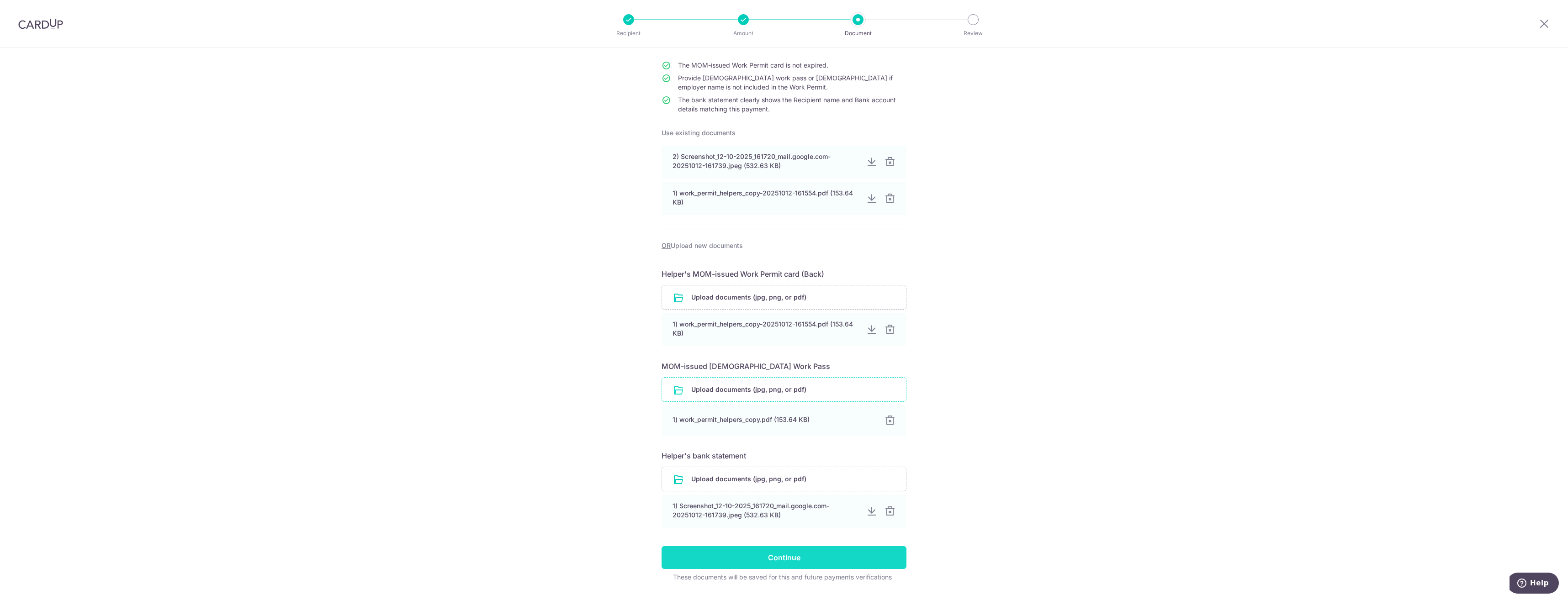
click at [778, 557] on input "Continue" at bounding box center [784, 557] width 245 height 23
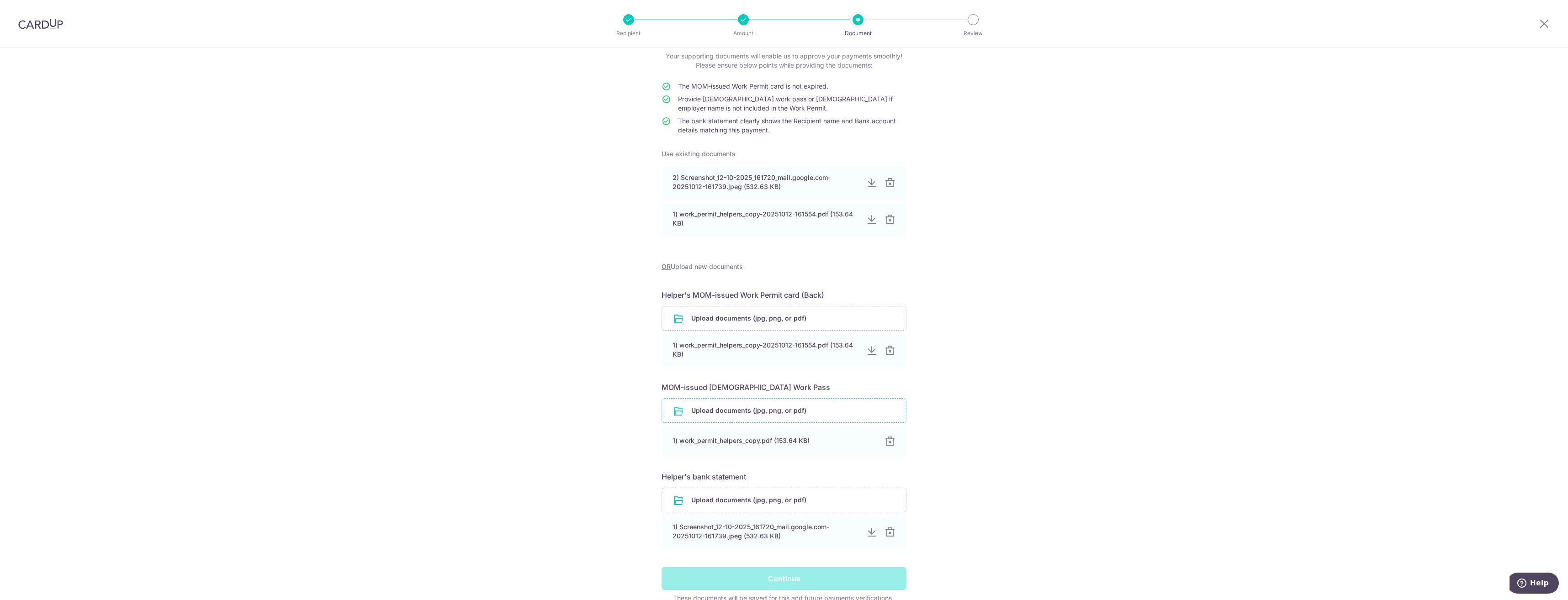
scroll to position [0, 0]
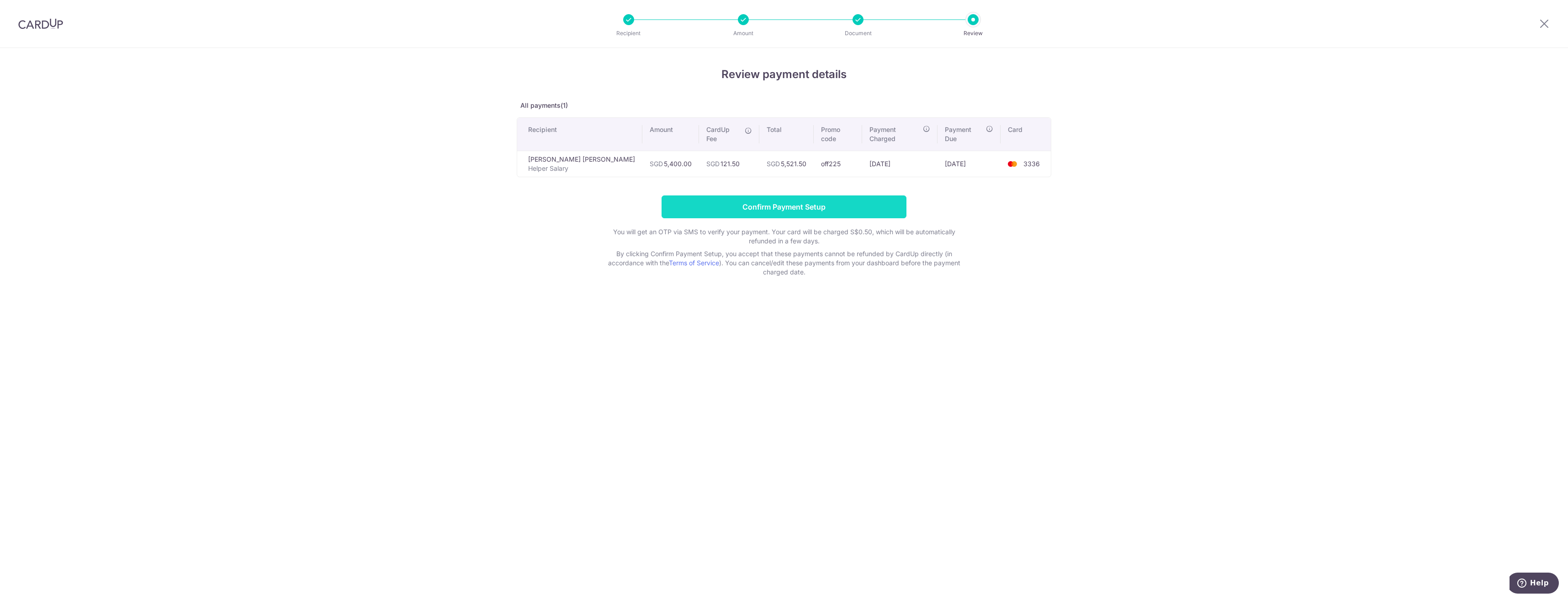
click at [839, 199] on input "Confirm Payment Setup" at bounding box center [784, 206] width 245 height 23
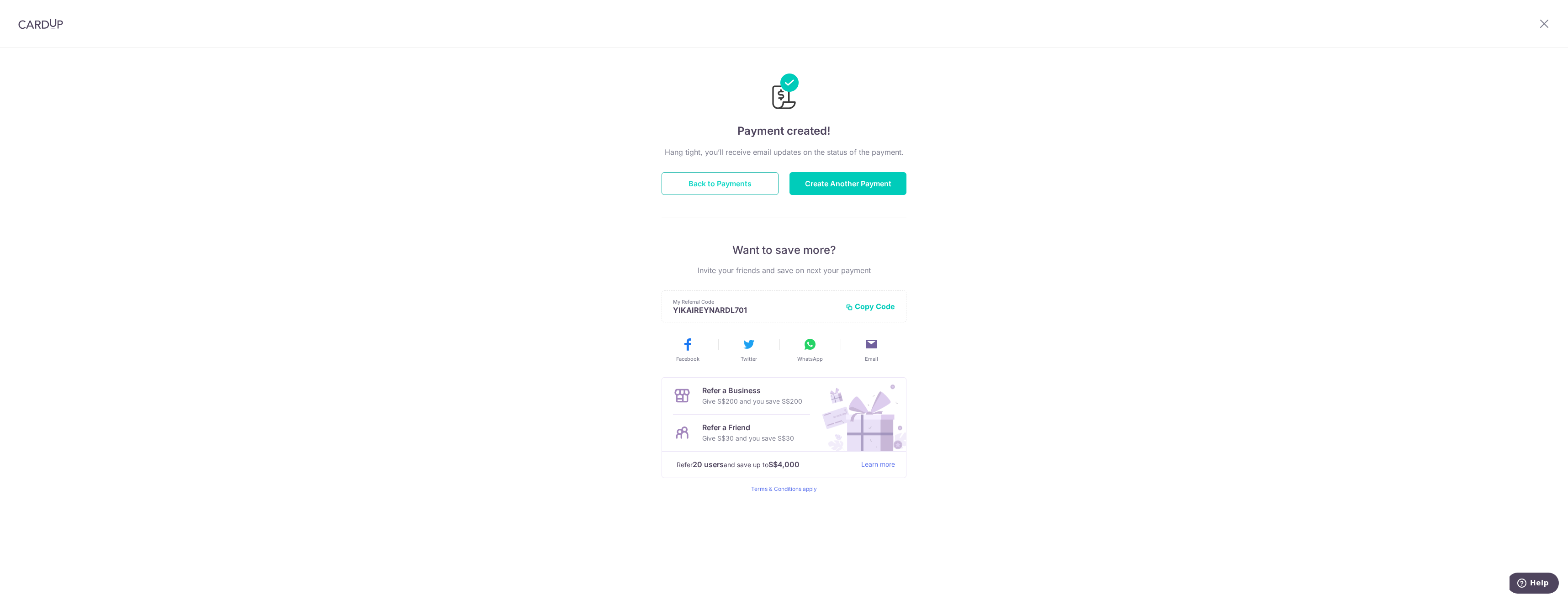
click at [712, 189] on button "Back to Payments" at bounding box center [720, 183] width 117 height 23
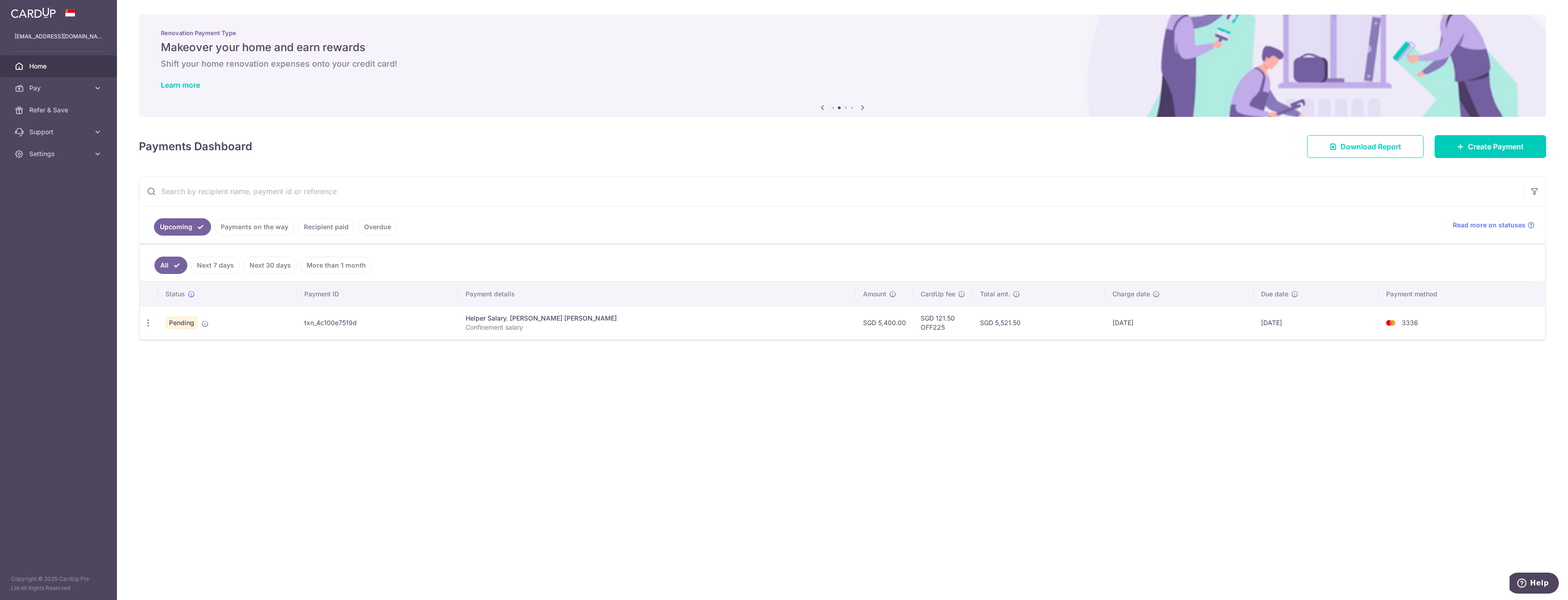
click at [1082, 426] on div "× Pause Schedule Pause all future payments in this series Pause just this one p…" at bounding box center [842, 300] width 1451 height 600
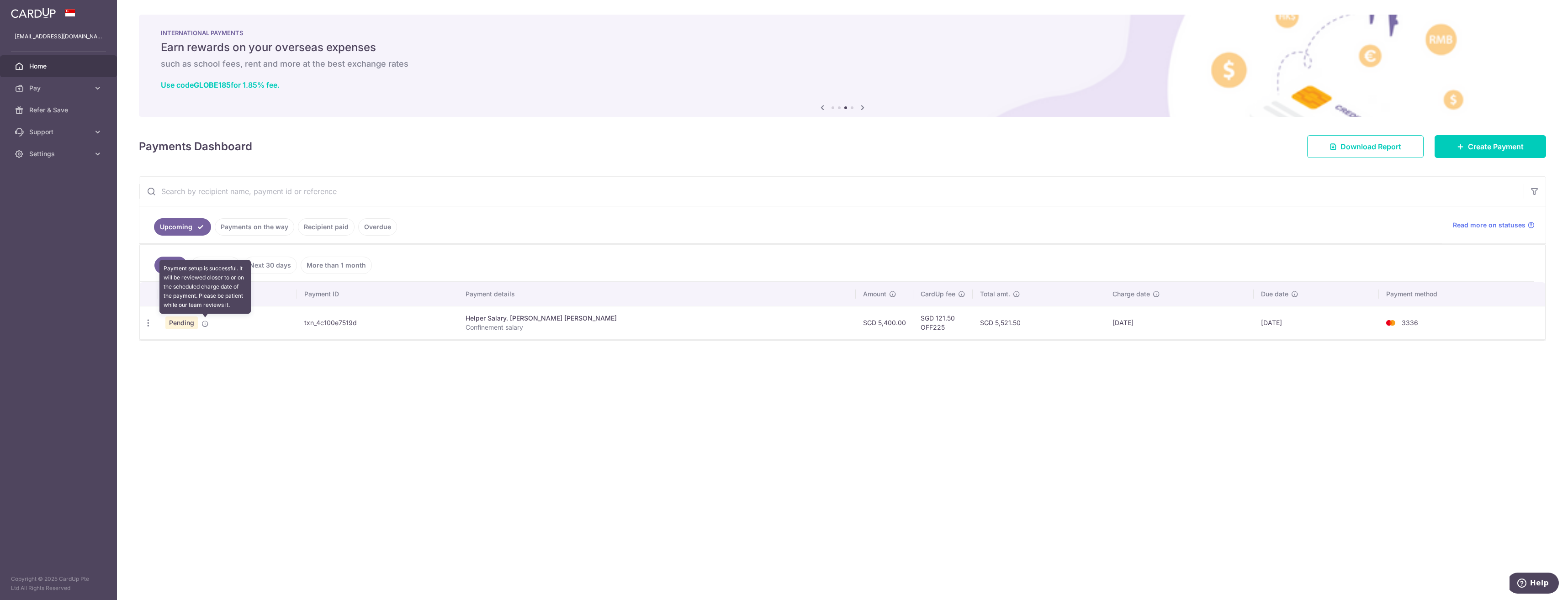
click at [203, 322] on icon at bounding box center [205, 323] width 7 height 7
drag, startPoint x: 199, startPoint y: 416, endPoint x: 200, endPoint y: 385, distance: 31.0
click at [197, 410] on div "× Pause Schedule Pause all future payments in this series Pause just this one p…" at bounding box center [842, 300] width 1451 height 600
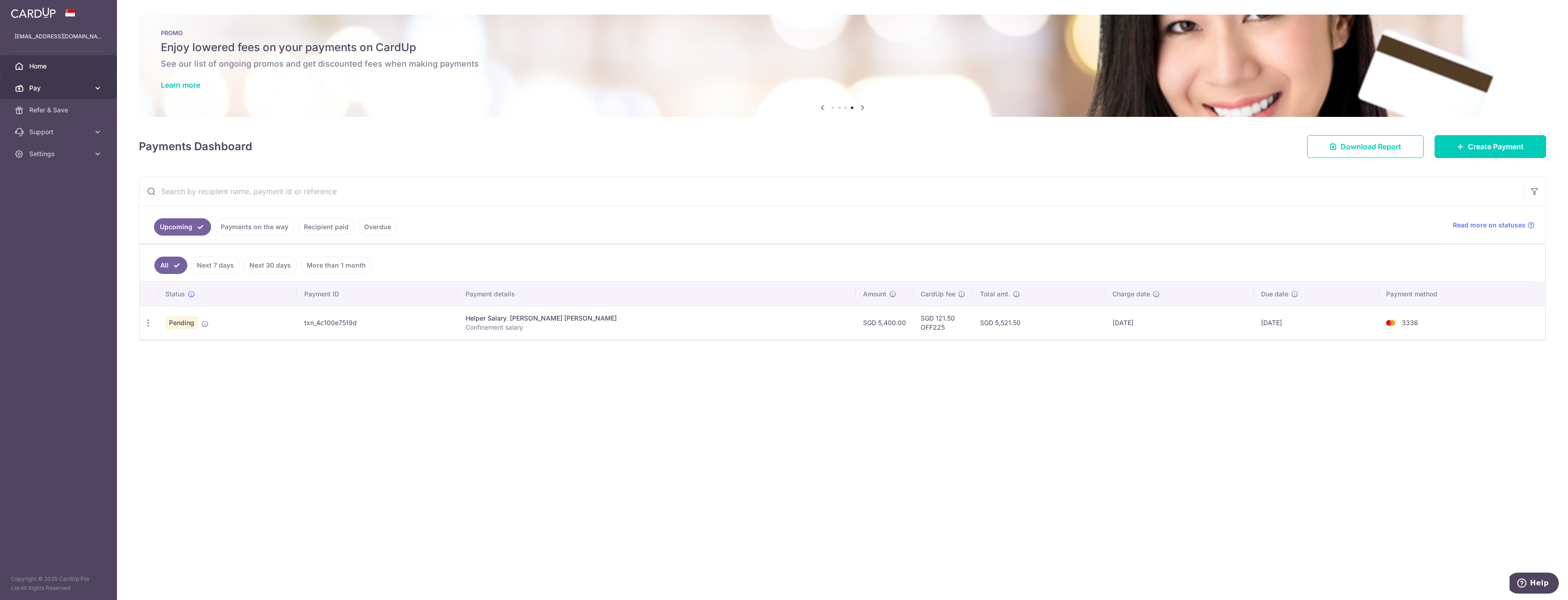
click at [95, 90] on icon at bounding box center [98, 88] width 9 height 9
click at [55, 110] on span "Payments" at bounding box center [59, 110] width 60 height 9
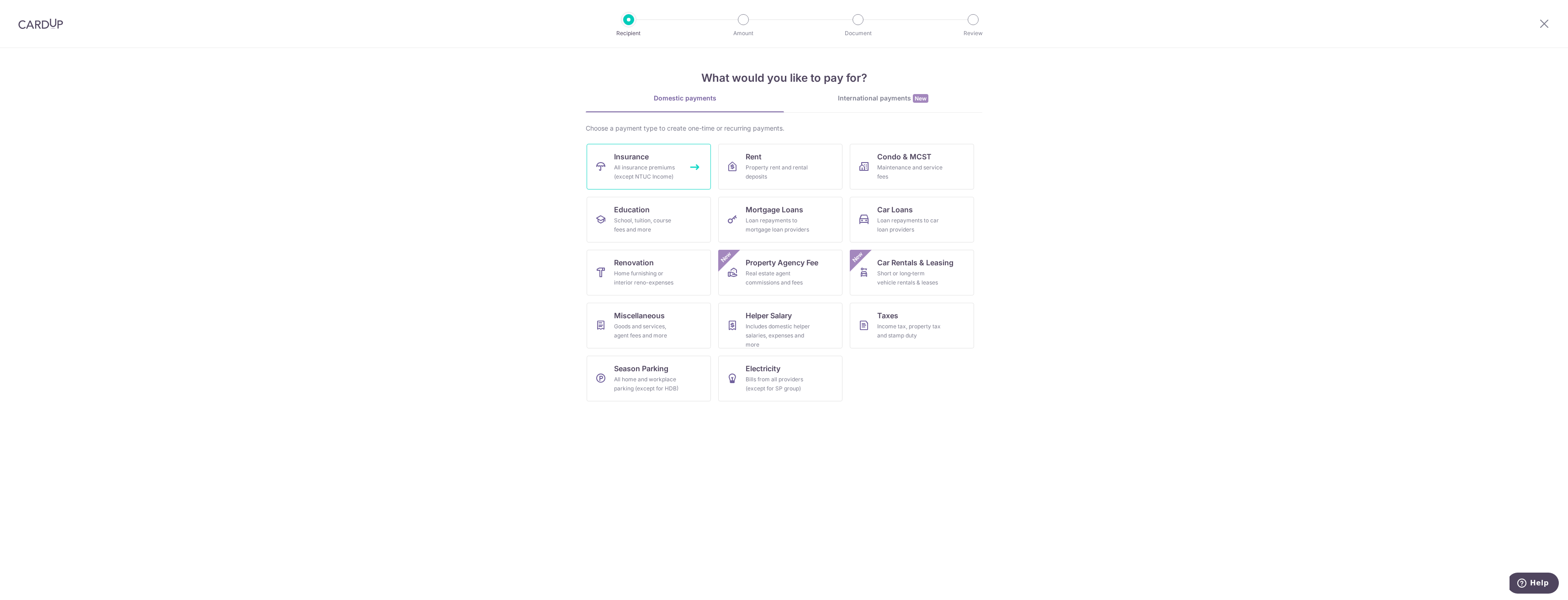
click at [655, 168] on div "All insurance premiums (except NTUC Income)" at bounding box center [647, 172] width 66 height 18
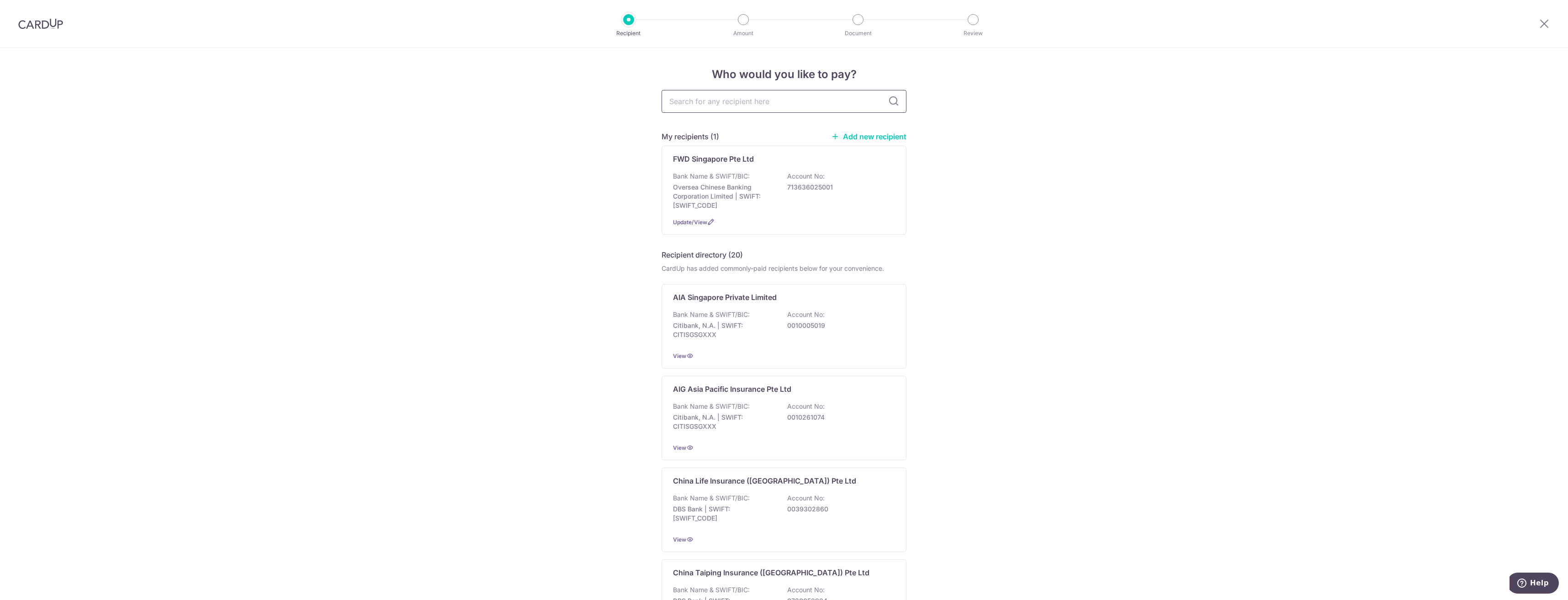
click at [718, 98] on input "text" at bounding box center [784, 101] width 245 height 23
type input "sing"
type input "singlife"
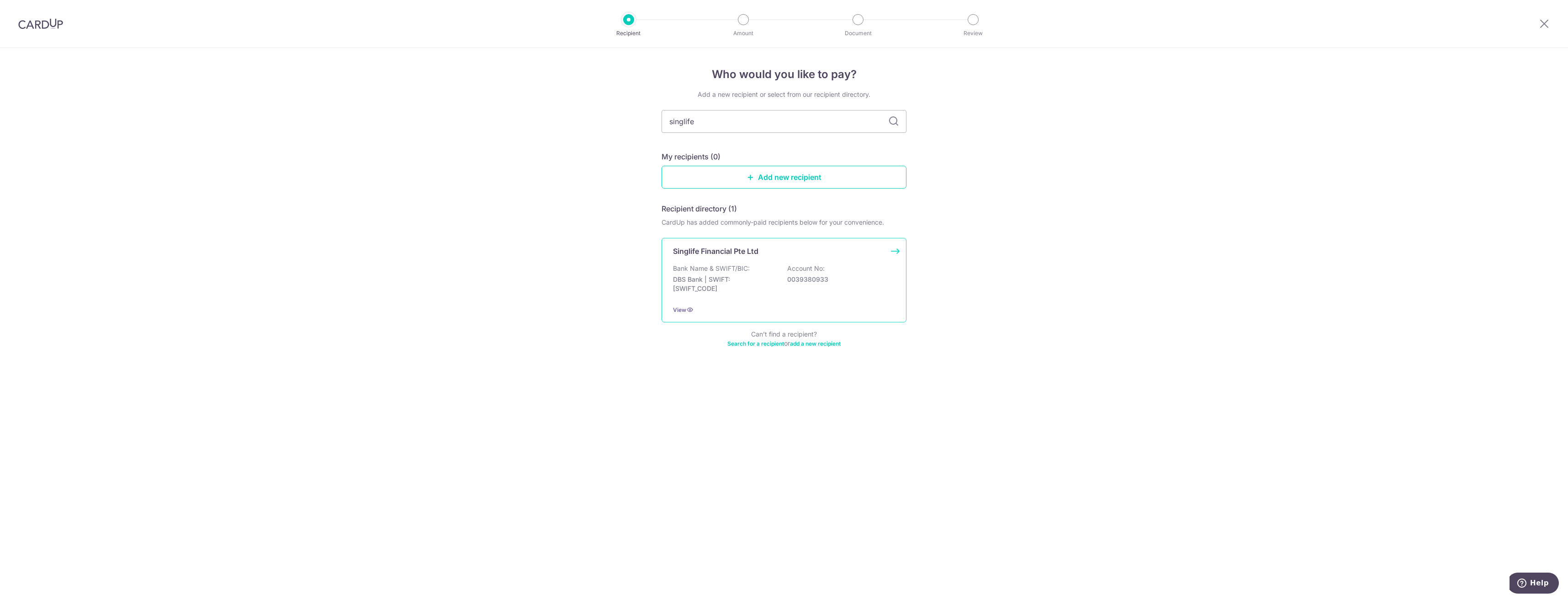
click at [762, 278] on p "DBS Bank | SWIFT: DBSSSGSGXXX" at bounding box center [724, 284] width 103 height 18
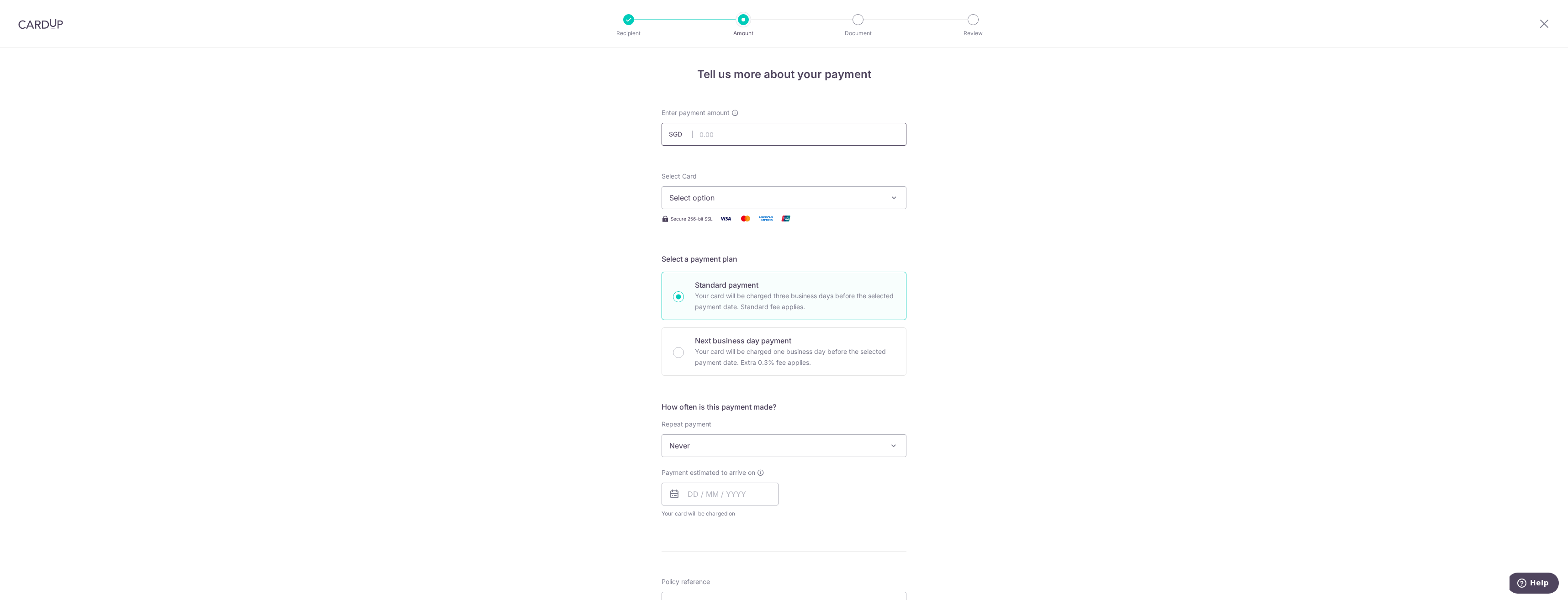
click at [736, 133] on input "text" at bounding box center [784, 134] width 245 height 23
type input "1,993.50"
click at [879, 257] on h5 "Select a payment plan" at bounding box center [784, 259] width 245 height 11
click at [721, 200] on span "Select option" at bounding box center [776, 198] width 213 height 11
click at [708, 287] on span "**** 3336" at bounding box center [709, 285] width 35 height 11
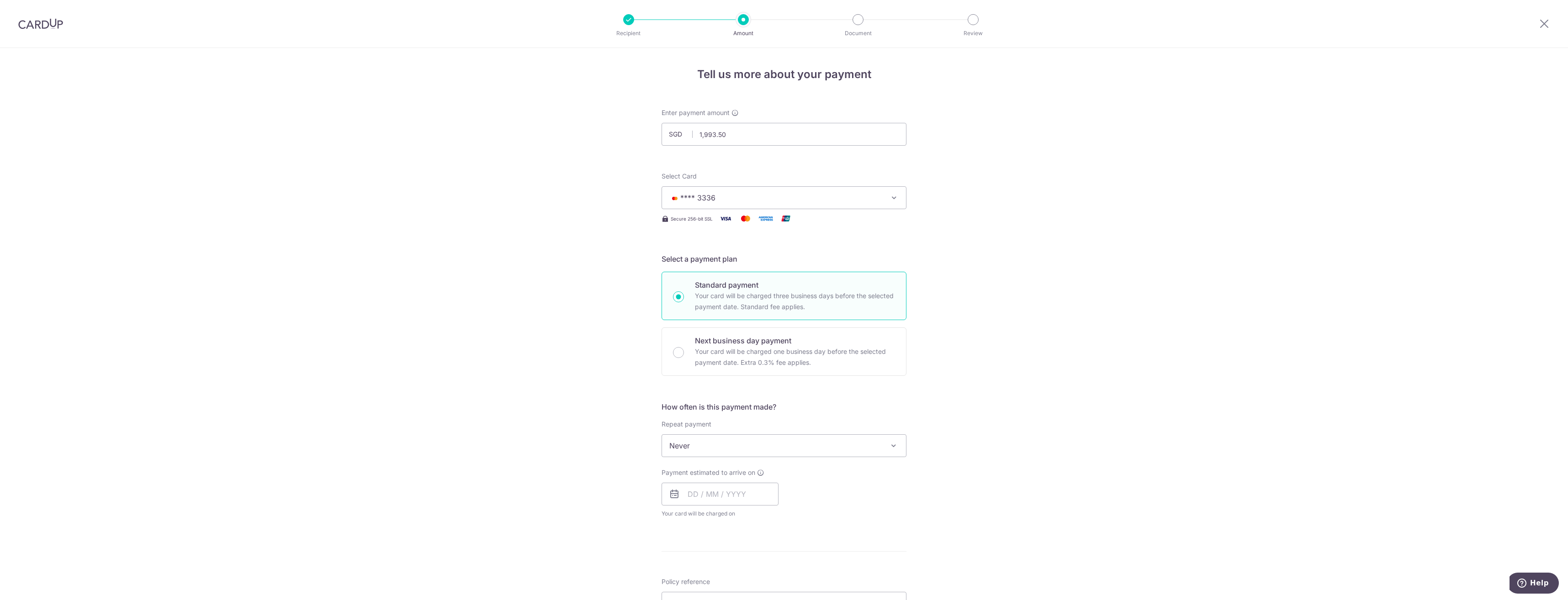
click at [775, 251] on form "Enter payment amount SGD 1,993.50 1993.50 Select Card **** 3336 Add credit card…" at bounding box center [784, 469] width 245 height 723
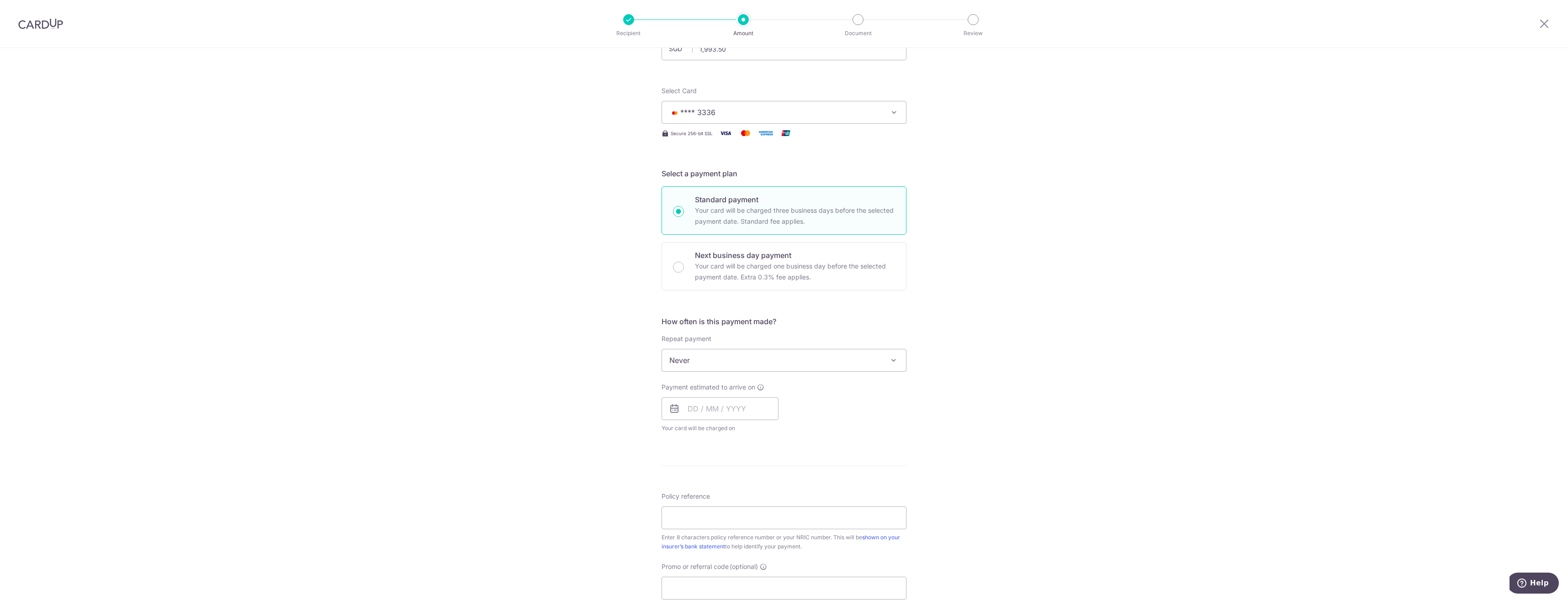
scroll to position [92, 0]
click at [757, 352] on span "Never" at bounding box center [784, 354] width 244 height 22
click at [582, 384] on div "Tell us more about your payment Enter payment amount SGD 1,993.50 1993.50 Selec…" at bounding box center [784, 369] width 1568 height 826
click at [693, 399] on input "text" at bounding box center [720, 402] width 117 height 23
click at [789, 429] on link "Next" at bounding box center [791, 427] width 11 height 11
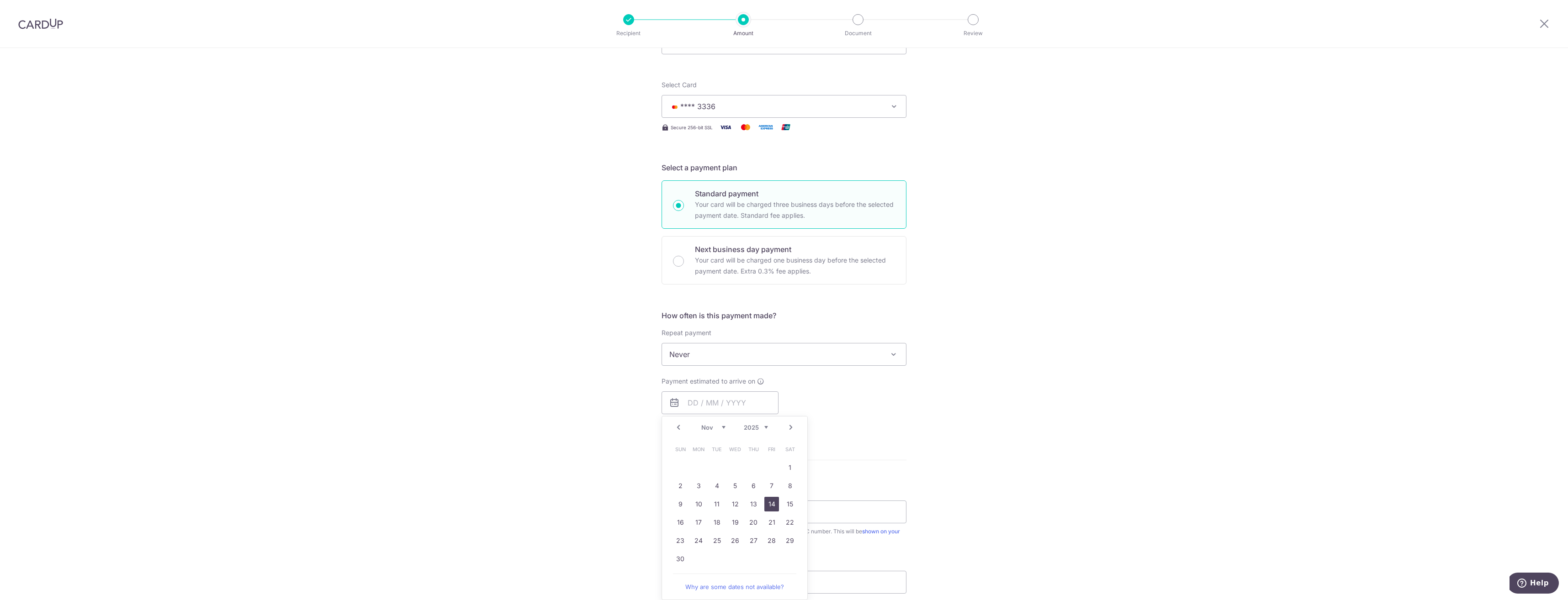
click at [773, 503] on link "14" at bounding box center [771, 504] width 15 height 15
type input "14/11/2025"
click at [605, 468] on div "Tell us more about your payment Enter payment amount SGD 1,993.50 1993.50 Selec…" at bounding box center [784, 388] width 1568 height 863
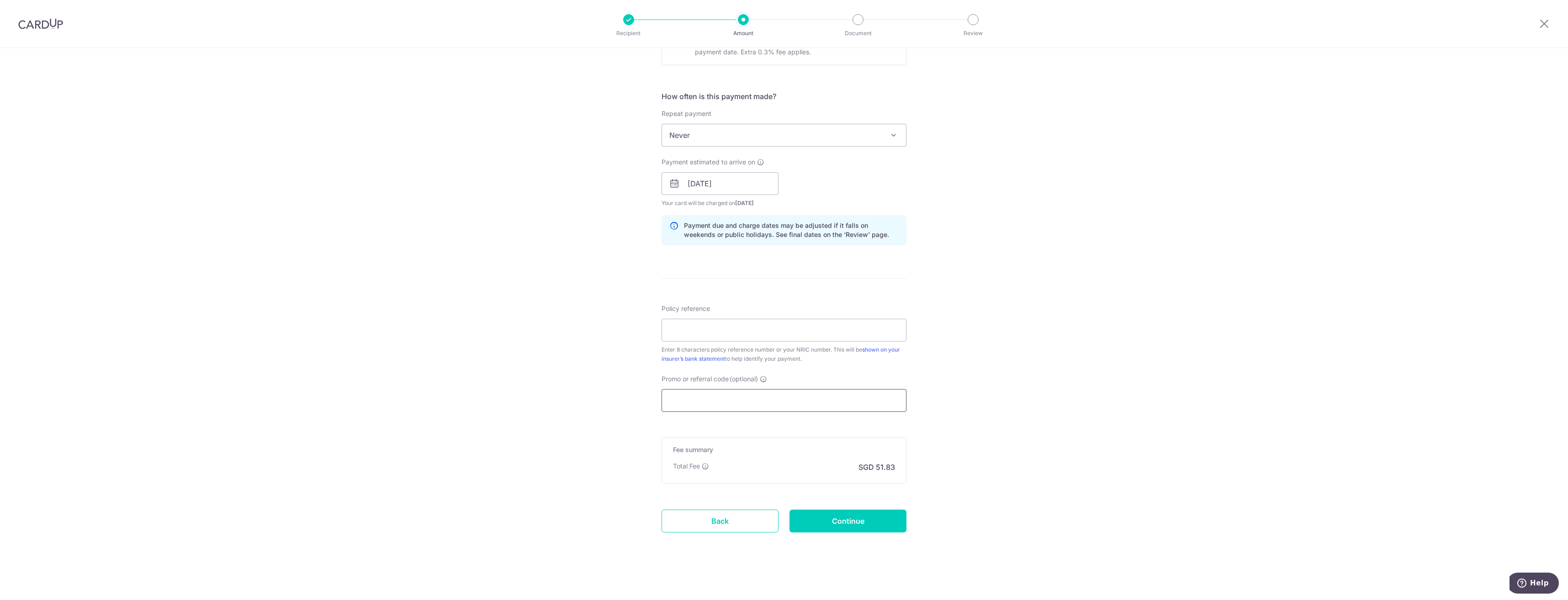
scroll to position [311, 0]
click at [698, 335] on input "Policy reference" at bounding box center [784, 329] width 245 height 23
type input "80768241"
click at [730, 435] on form "Enter payment amount SGD 1,993.50 1993.50 Select Card **** 3336 Add credit card…" at bounding box center [784, 176] width 245 height 760
click at [731, 395] on input "Promo or referral code (optional)" at bounding box center [784, 399] width 245 height 23
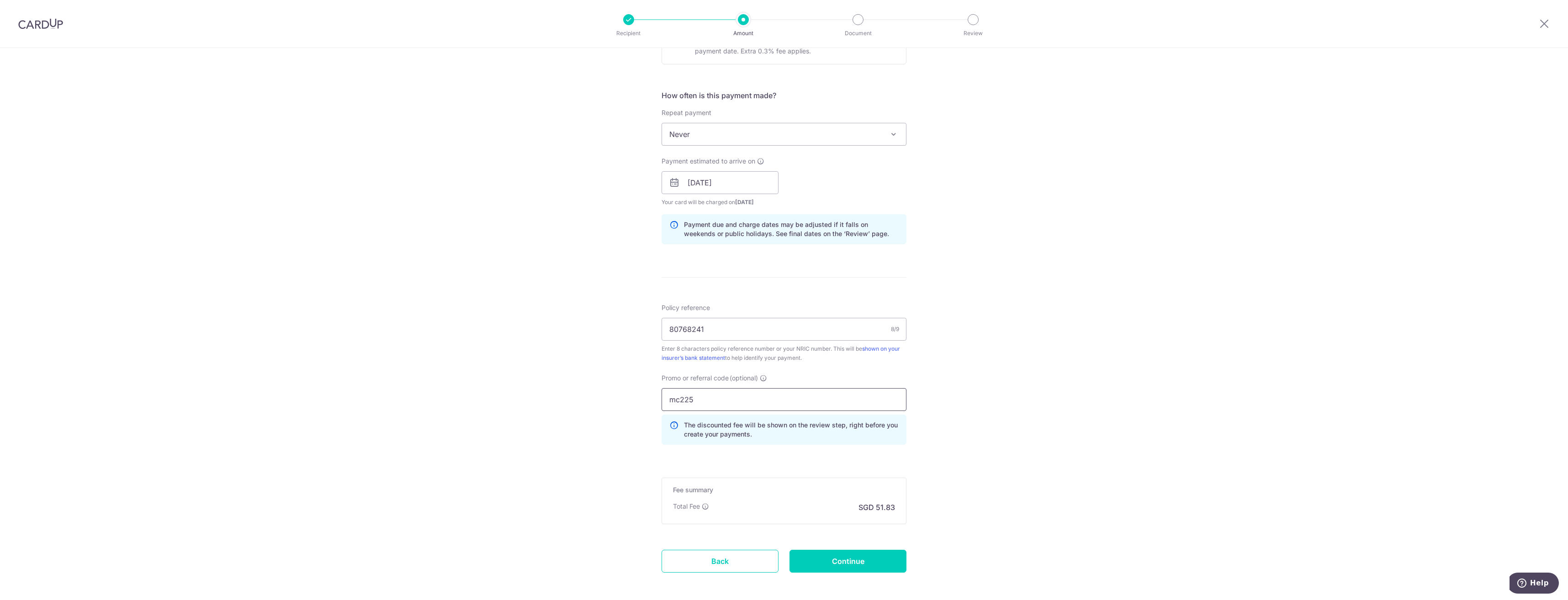
drag, startPoint x: 687, startPoint y: 402, endPoint x: 624, endPoint y: 388, distance: 64.5
click at [630, 394] on div "Tell us more about your payment Enter payment amount SGD 1,993.50 1993.50 Selec…" at bounding box center [784, 189] width 1568 height 905
type input "off225"
click at [874, 435] on p "The discounted fee will be shown on the review step, right before you create yo…" at bounding box center [792, 430] width 215 height 18
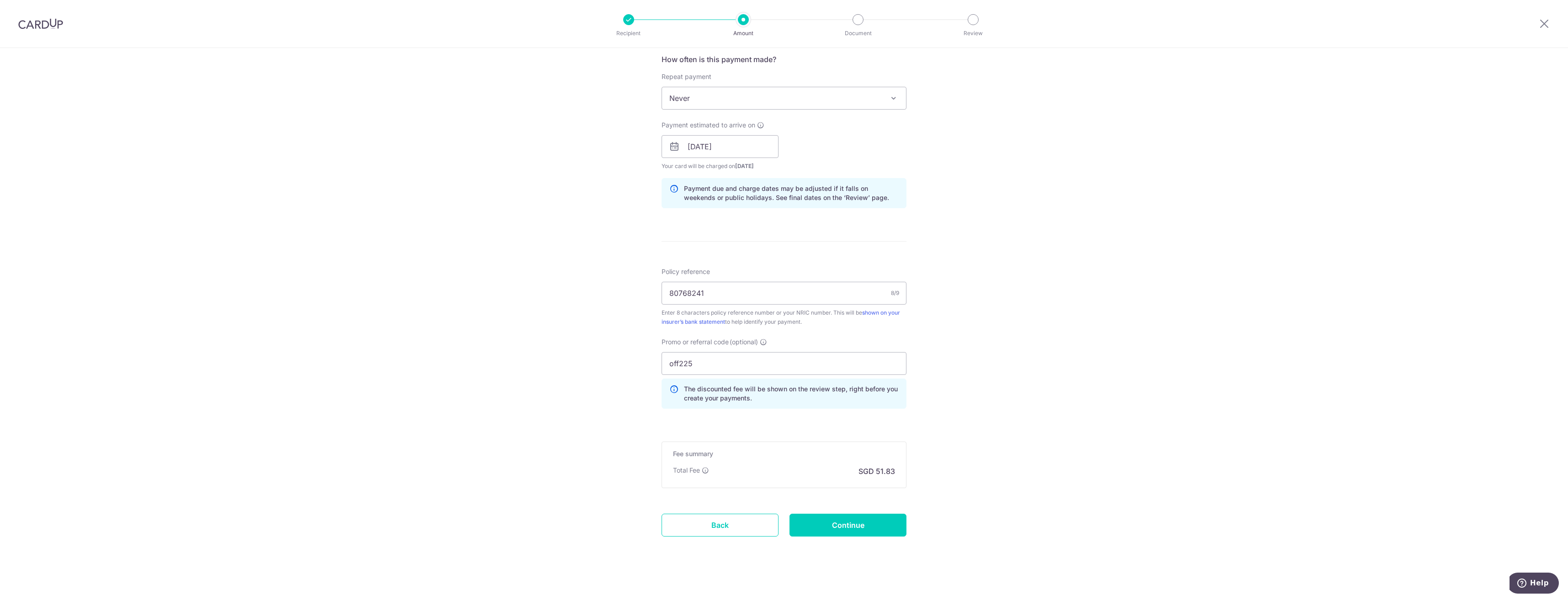
scroll to position [352, 0]
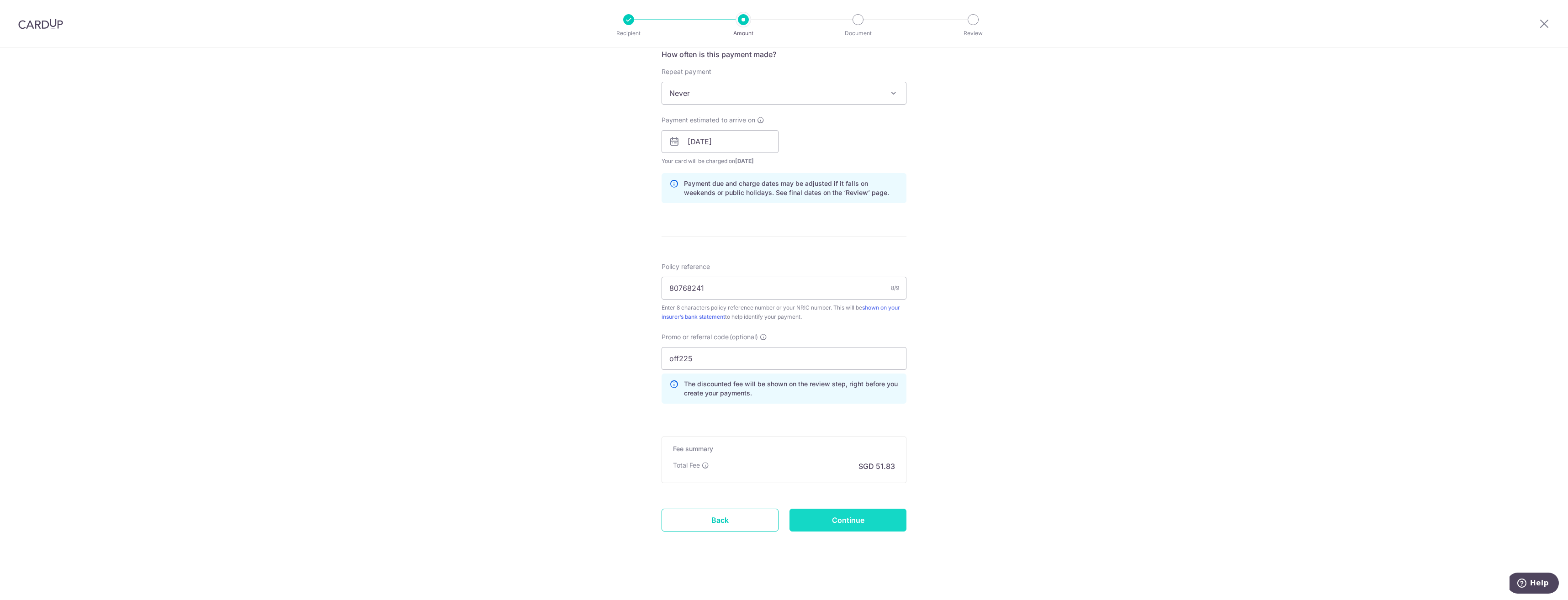
click at [851, 523] on input "Continue" at bounding box center [847, 519] width 117 height 23
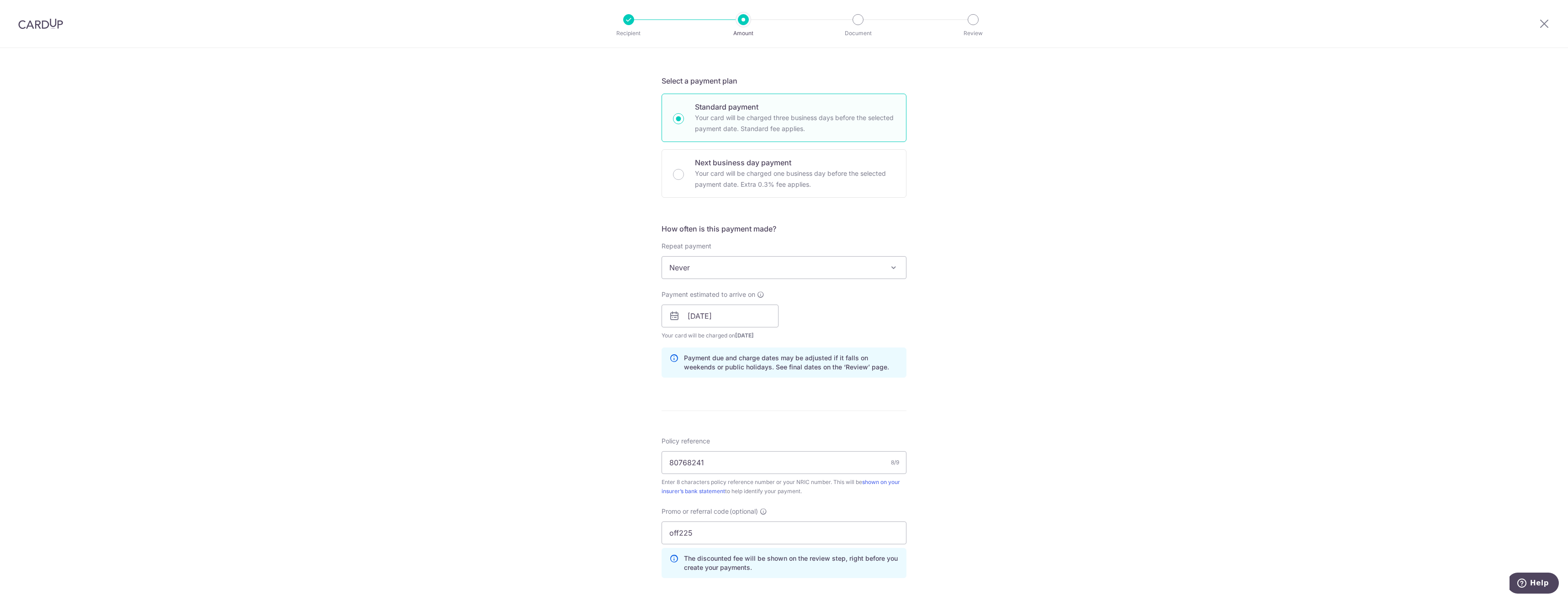
scroll to position [228, 0]
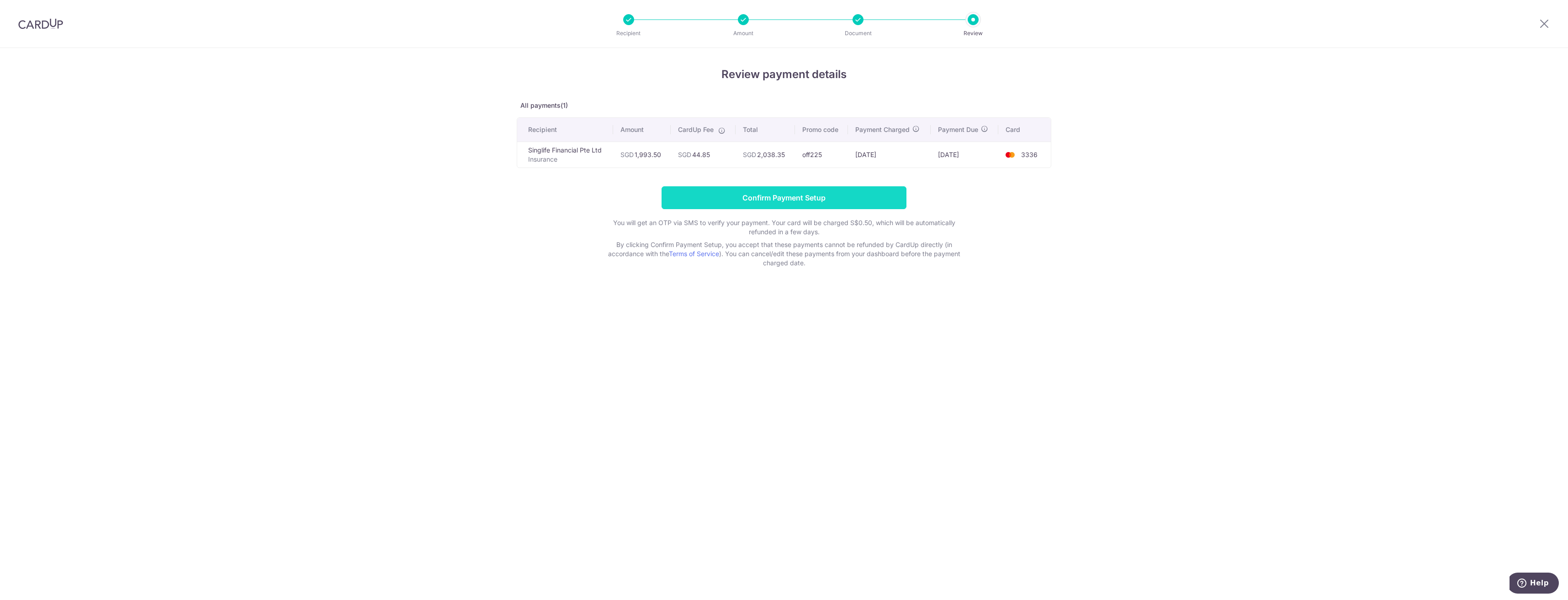
click at [747, 199] on input "Confirm Payment Setup" at bounding box center [784, 197] width 245 height 23
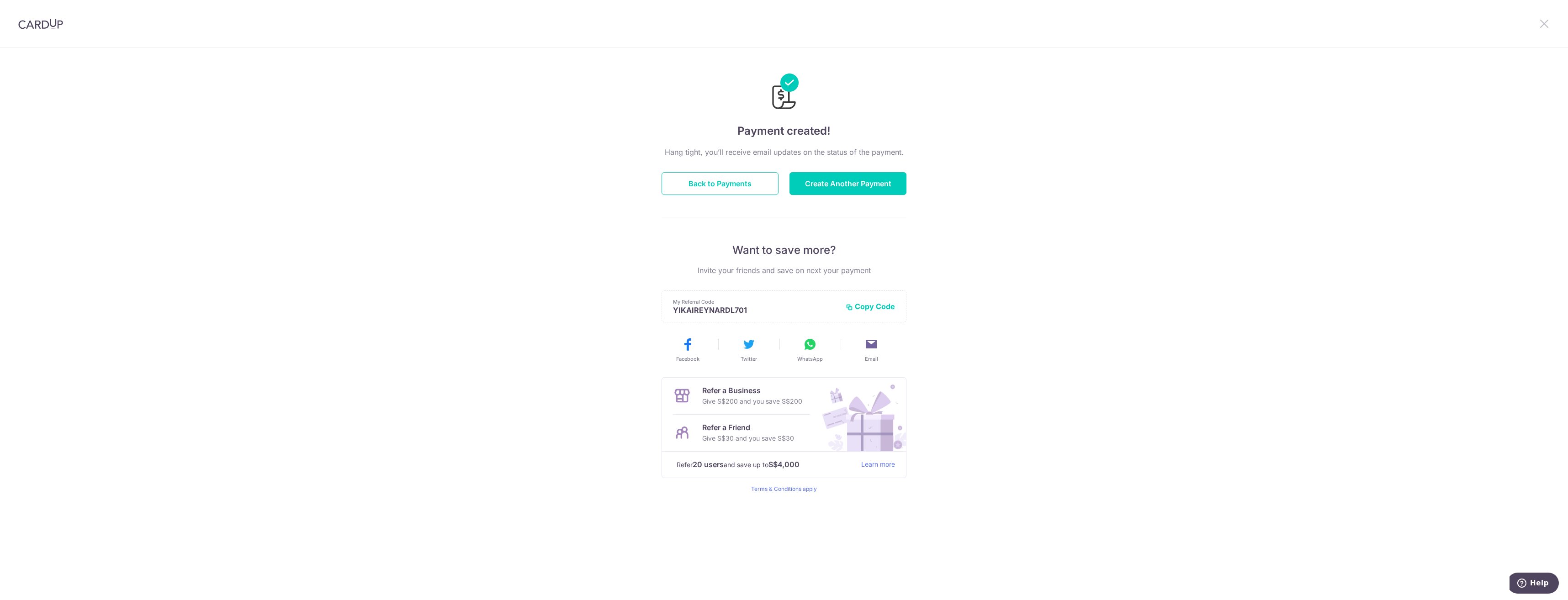
click at [1543, 24] on icon at bounding box center [1544, 23] width 11 height 12
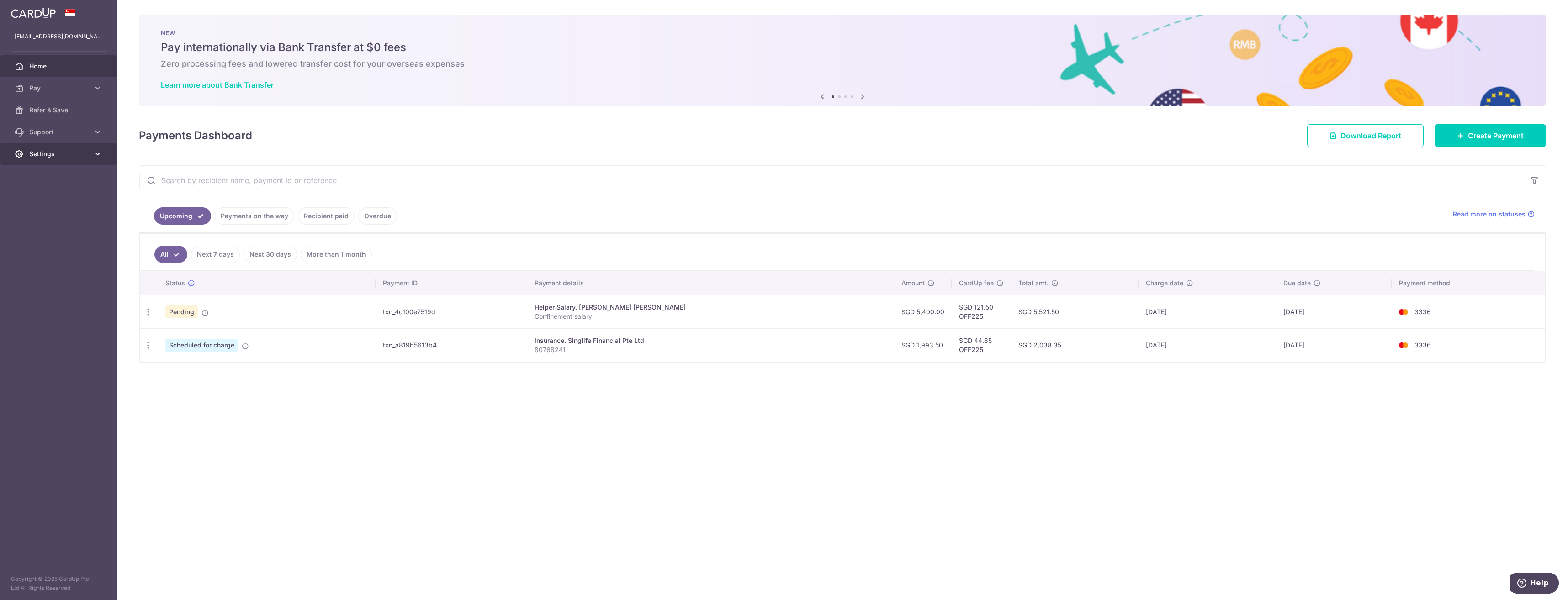
click at [95, 155] on icon at bounding box center [98, 154] width 9 height 9
click at [50, 197] on span "Logout" at bounding box center [59, 197] width 60 height 9
